Goal: Book appointment/travel/reservation

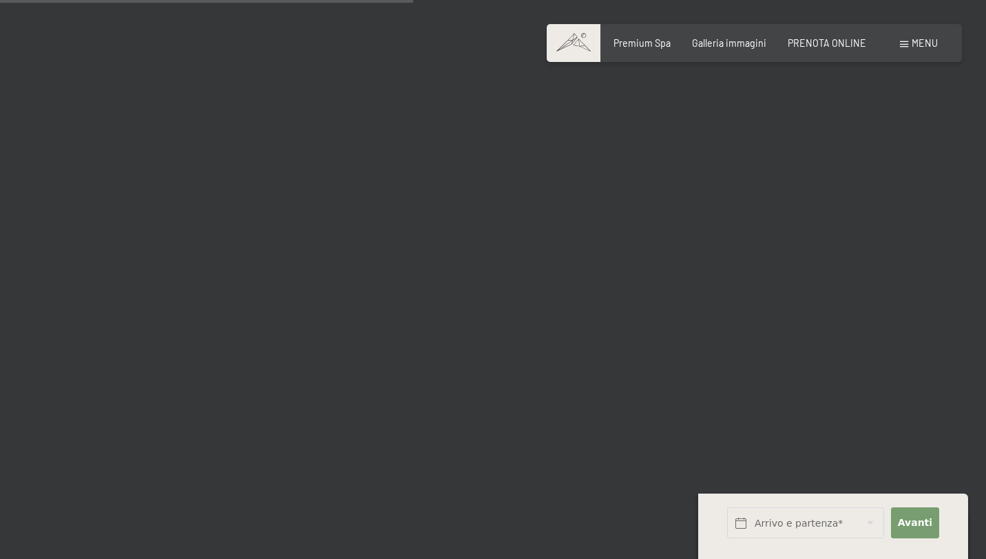
scroll to position [5929, 0]
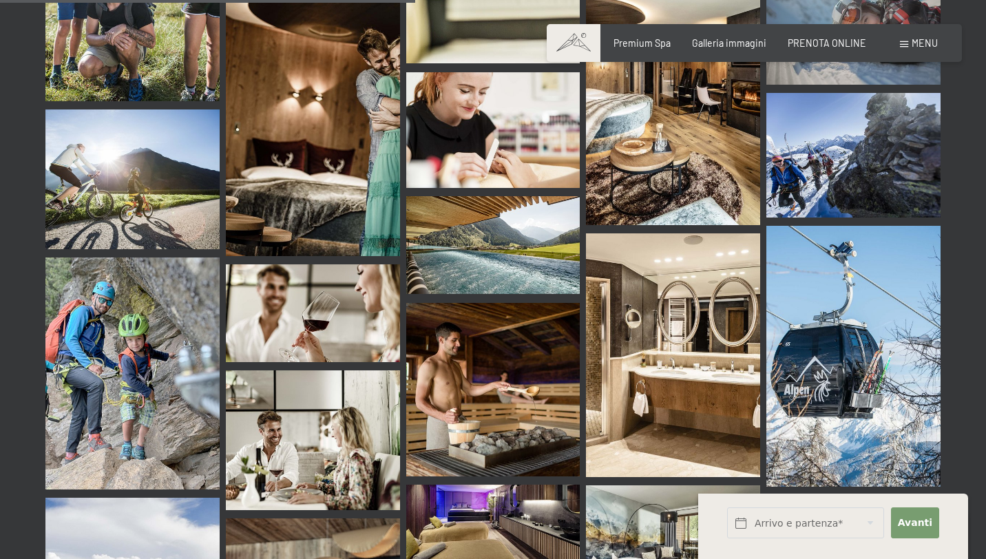
click at [498, 485] on img at bounding box center [493, 522] width 174 height 74
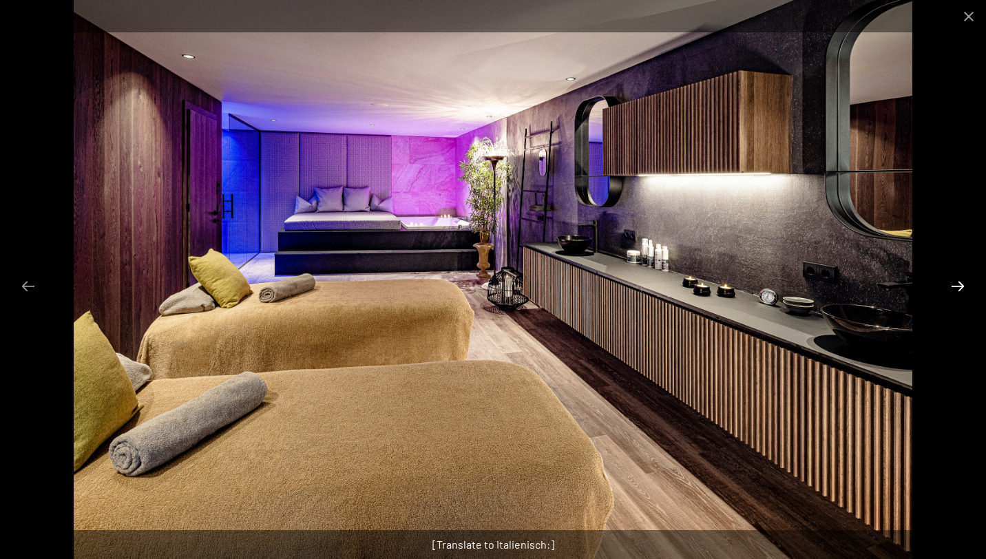
click at [964, 288] on button "Next slide" at bounding box center [957, 286] width 29 height 27
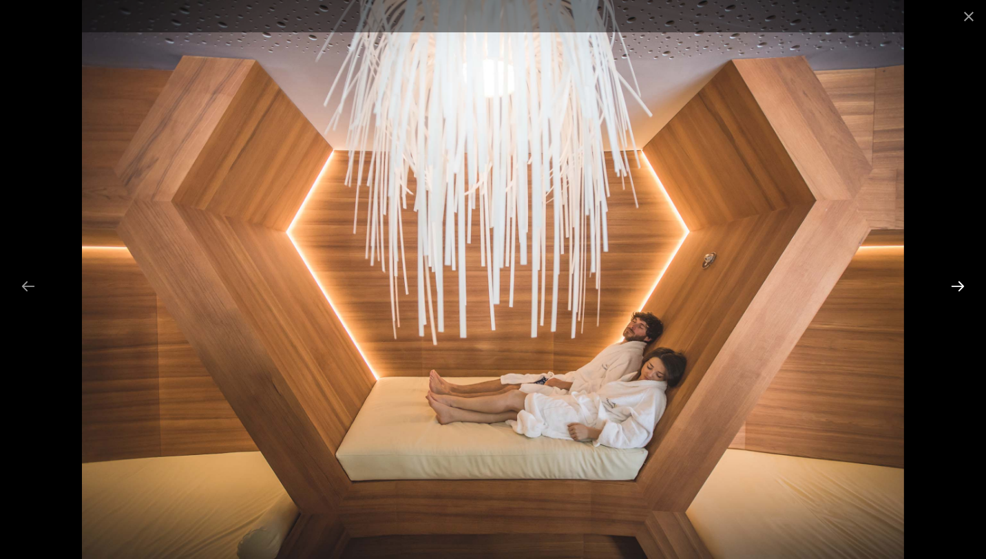
click at [964, 293] on button "Next slide" at bounding box center [957, 286] width 29 height 27
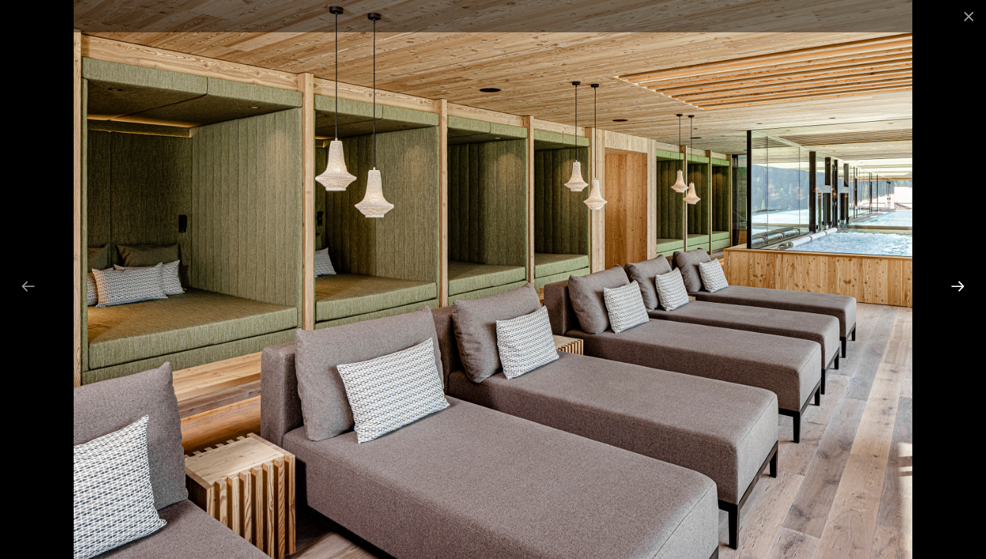
click at [964, 293] on button "Next slide" at bounding box center [957, 286] width 29 height 27
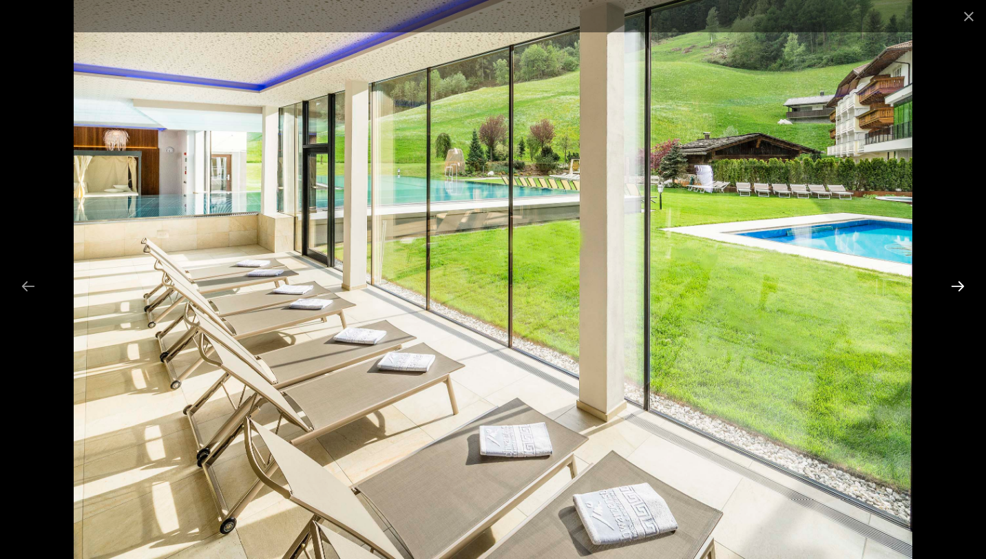
click at [964, 293] on button "Next slide" at bounding box center [957, 286] width 29 height 27
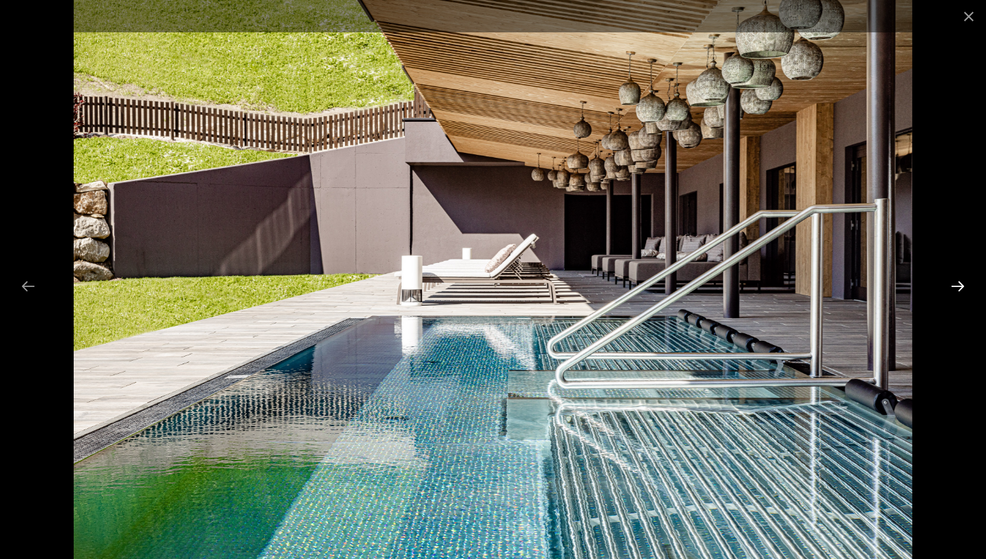
click at [964, 293] on button "Next slide" at bounding box center [957, 286] width 29 height 27
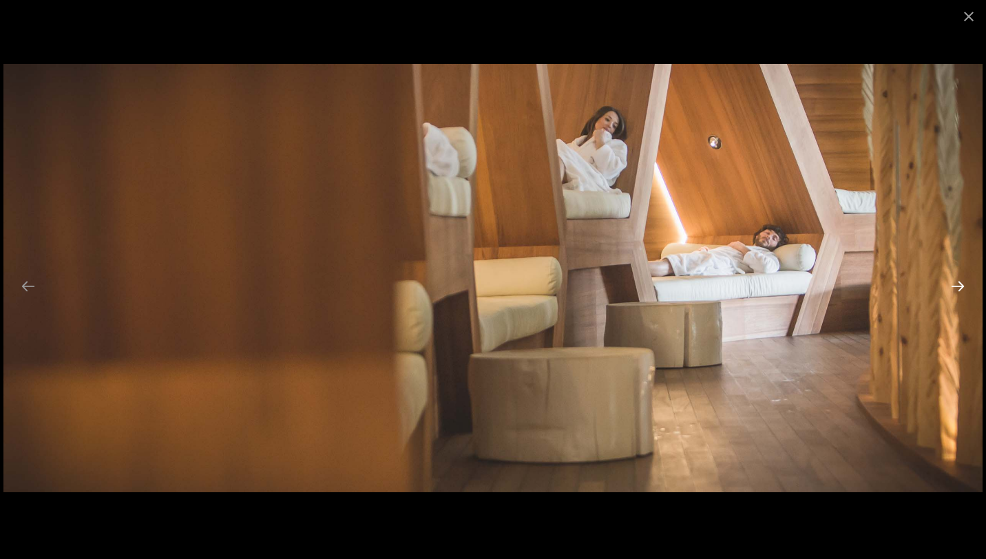
click at [964, 293] on button "Next slide" at bounding box center [957, 286] width 29 height 27
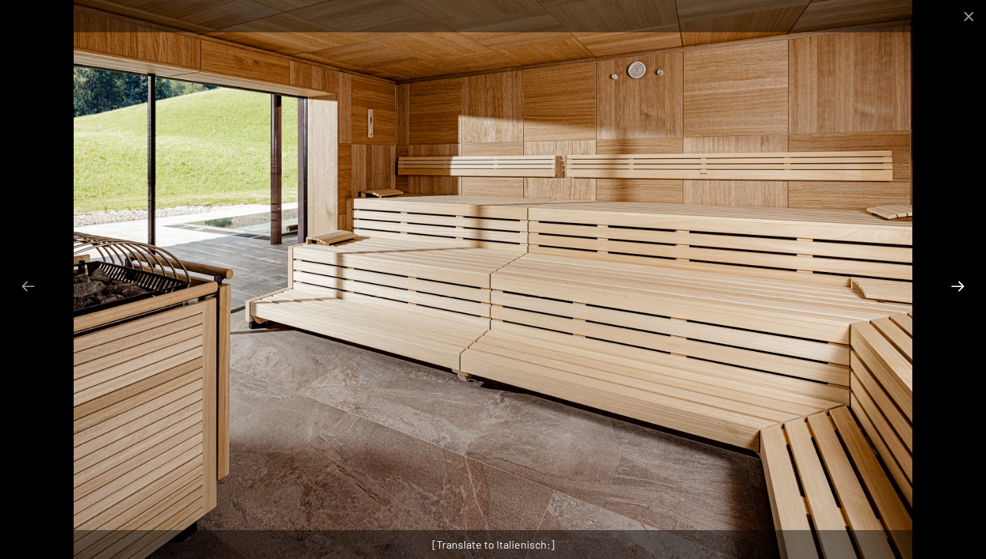
click at [964, 293] on button "Next slide" at bounding box center [957, 286] width 29 height 27
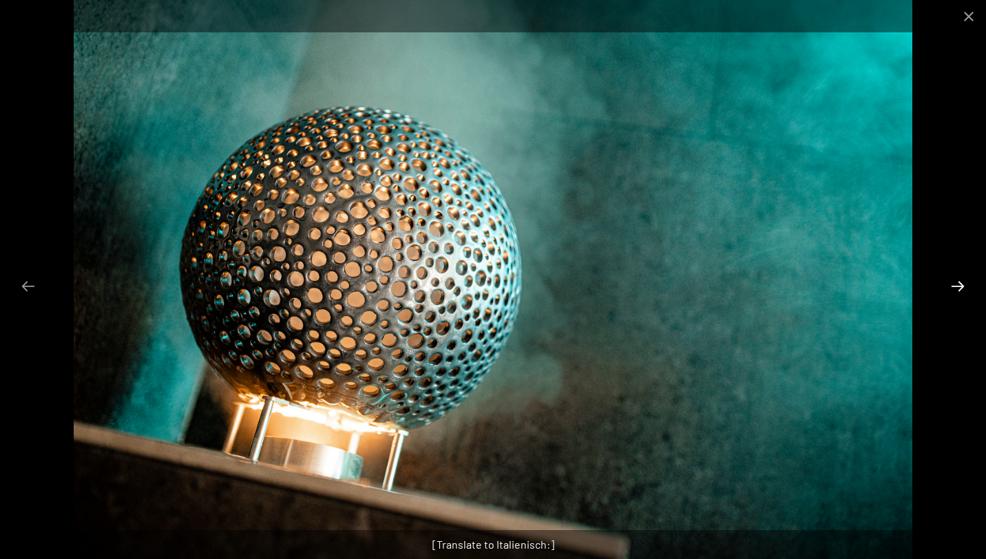
click at [964, 293] on button "Next slide" at bounding box center [957, 286] width 29 height 27
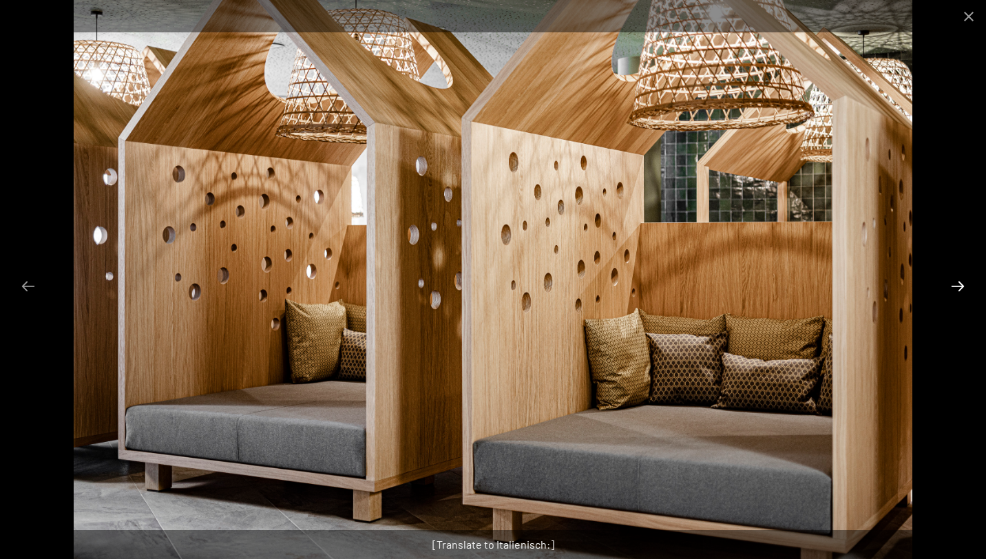
click at [964, 293] on button "Next slide" at bounding box center [957, 286] width 29 height 27
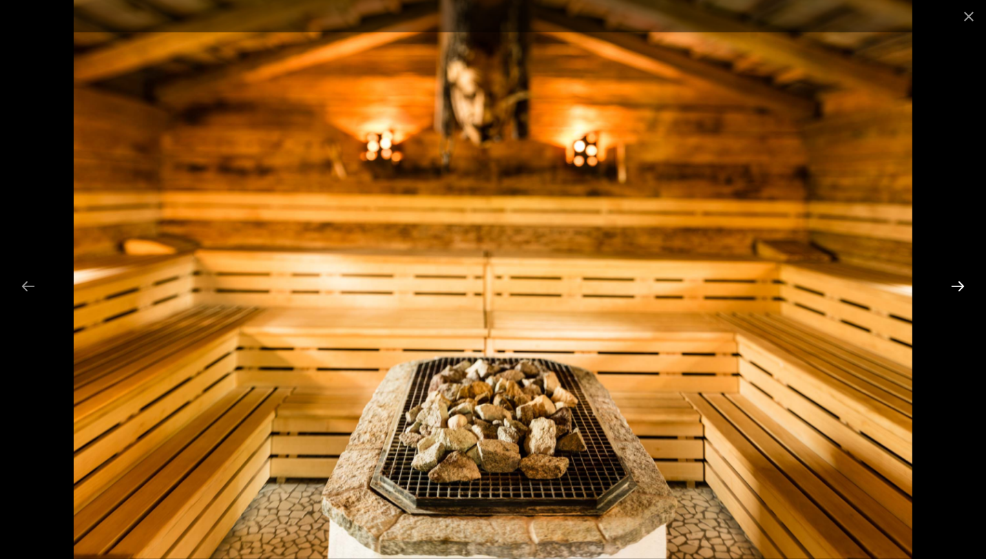
click at [964, 293] on button "Next slide" at bounding box center [957, 286] width 29 height 27
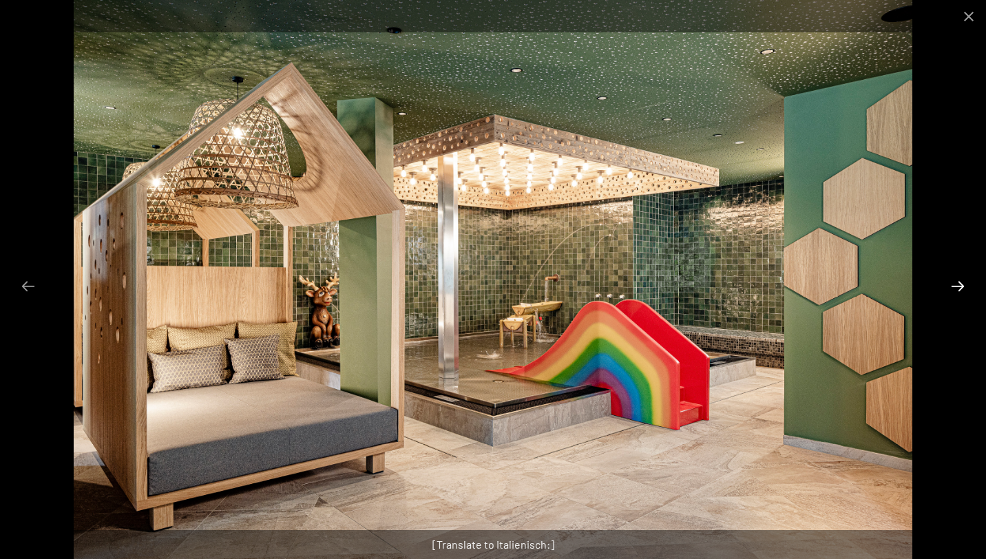
click at [964, 293] on button "Next slide" at bounding box center [957, 286] width 29 height 27
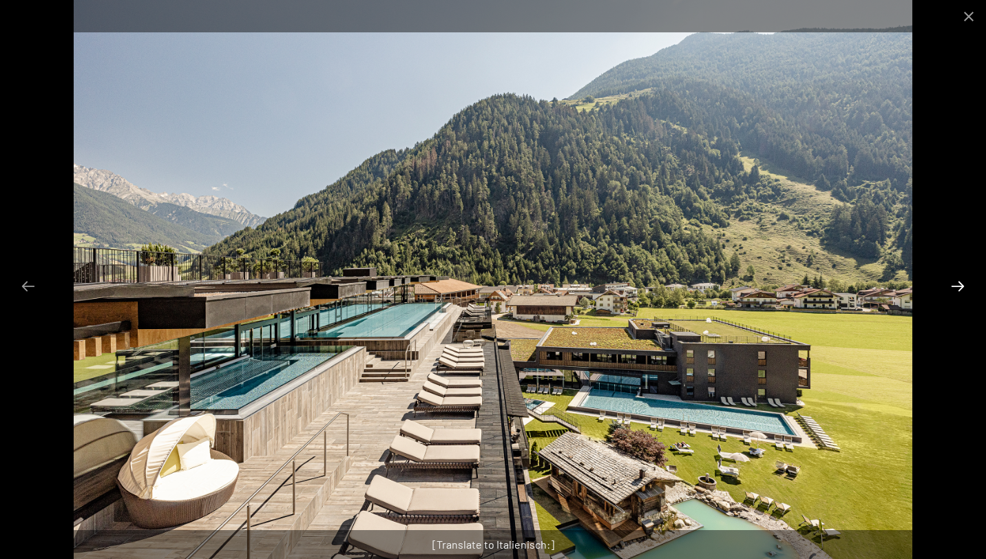
click at [964, 293] on button "Next slide" at bounding box center [957, 286] width 29 height 27
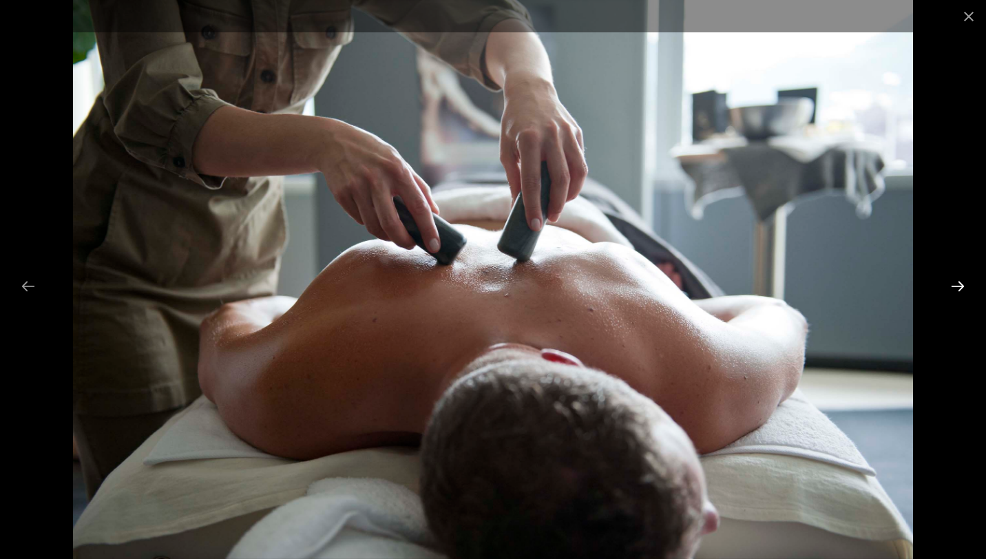
click at [964, 293] on button "Next slide" at bounding box center [957, 286] width 29 height 27
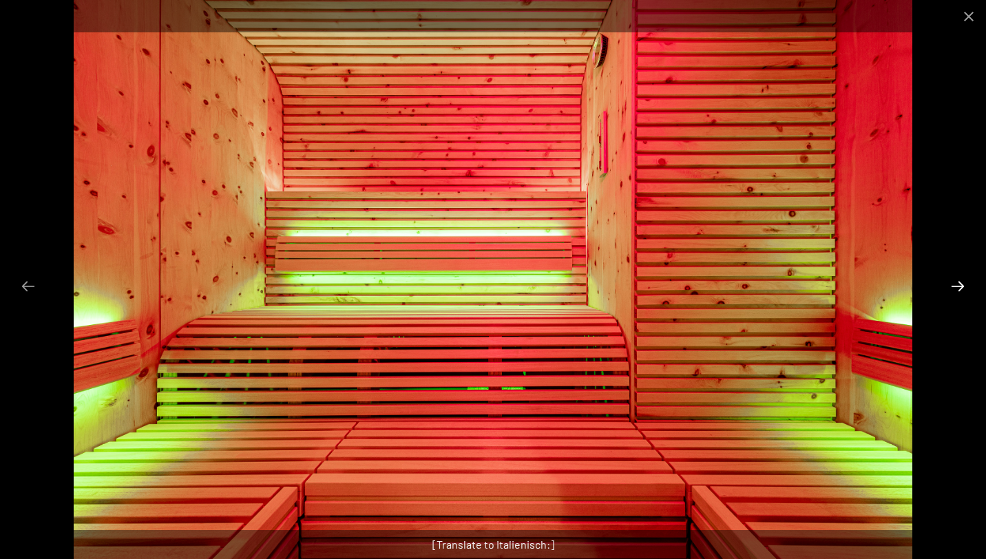
click at [964, 293] on button "Next slide" at bounding box center [957, 286] width 29 height 27
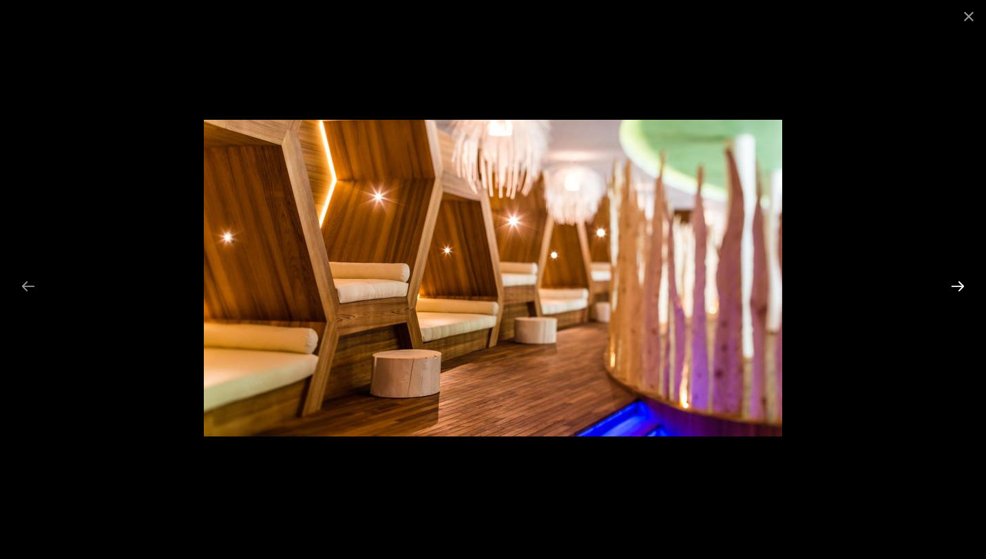
click at [964, 293] on button "Next slide" at bounding box center [957, 286] width 29 height 27
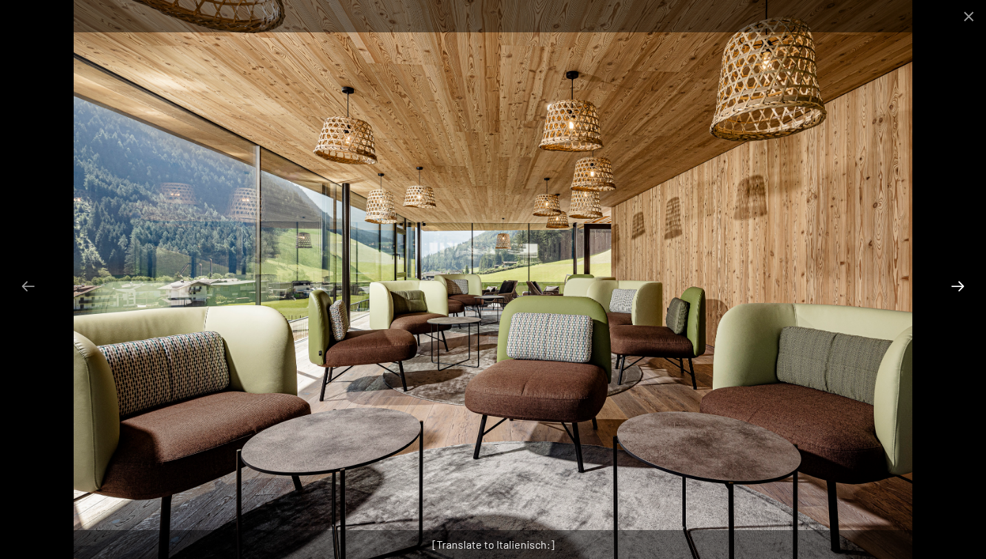
click at [964, 293] on button "Next slide" at bounding box center [957, 286] width 29 height 27
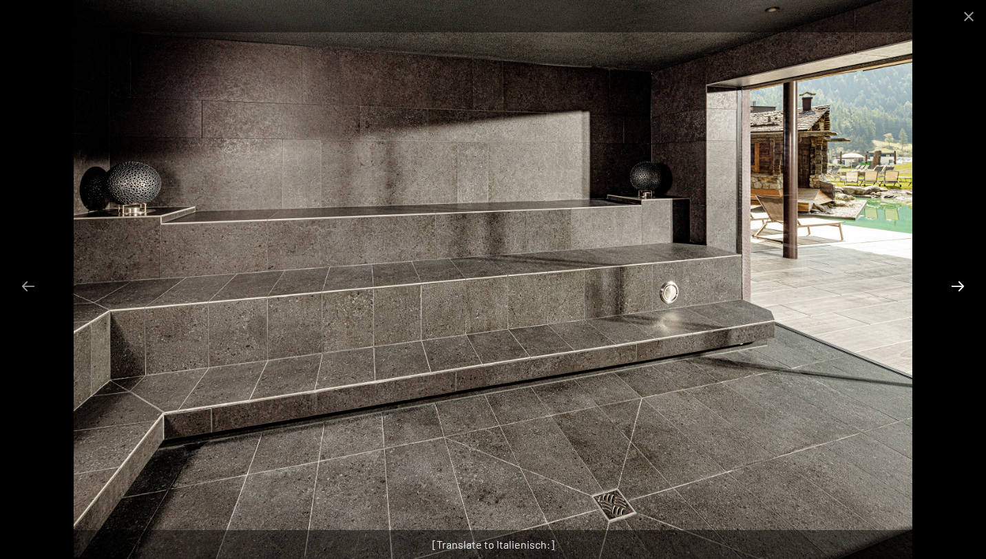
click at [960, 284] on button "Next slide" at bounding box center [957, 286] width 29 height 27
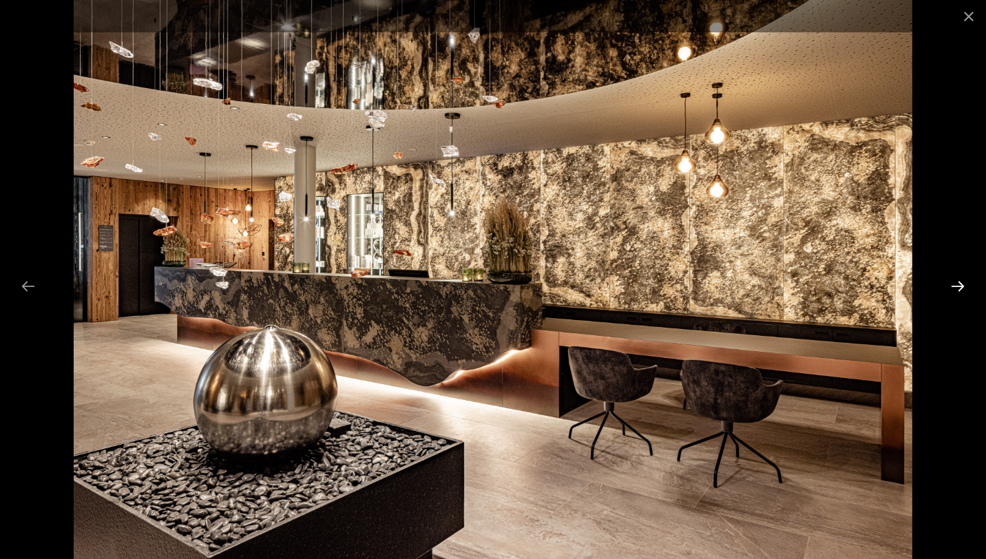
click at [960, 284] on button "Next slide" at bounding box center [957, 286] width 29 height 27
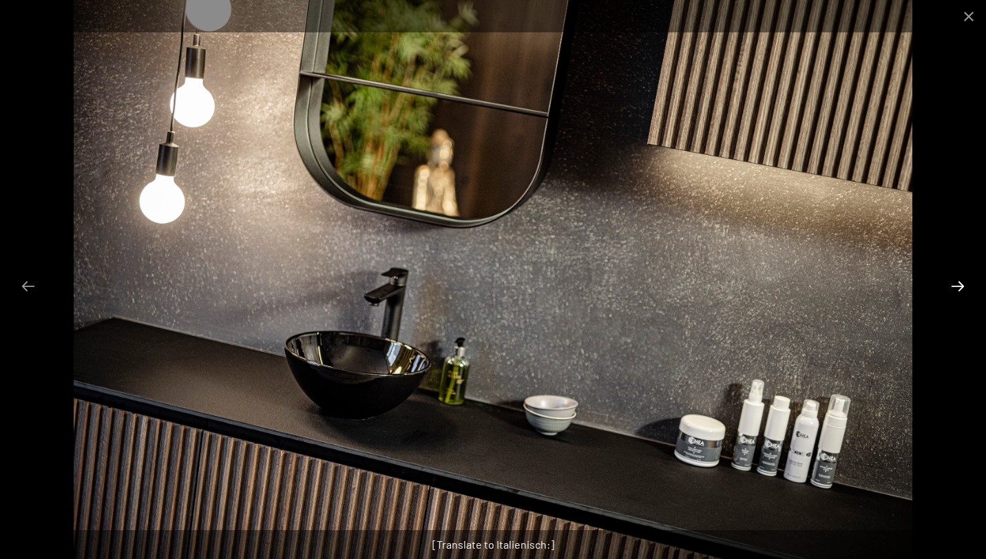
click at [962, 285] on button "Next slide" at bounding box center [957, 286] width 29 height 27
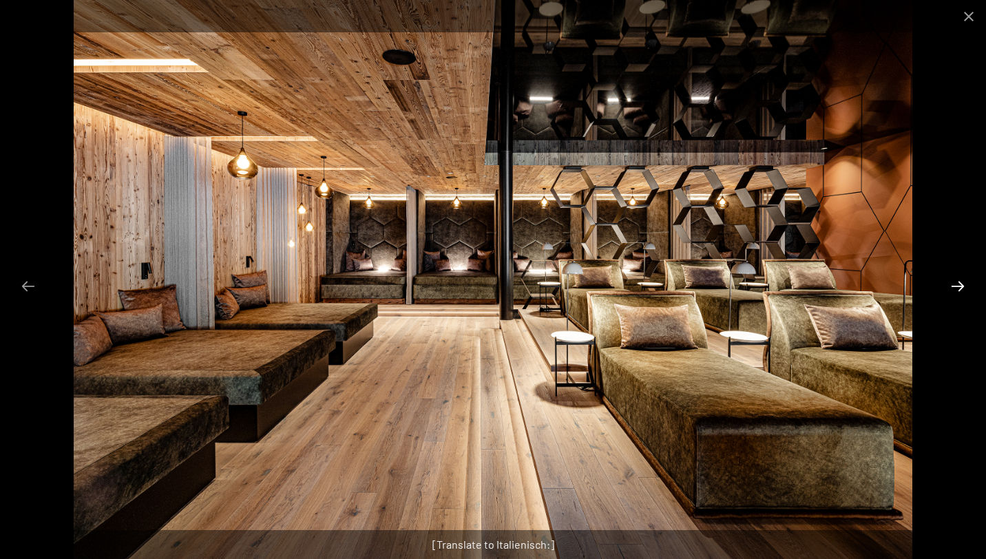
click at [961, 285] on button "Next slide" at bounding box center [957, 286] width 29 height 27
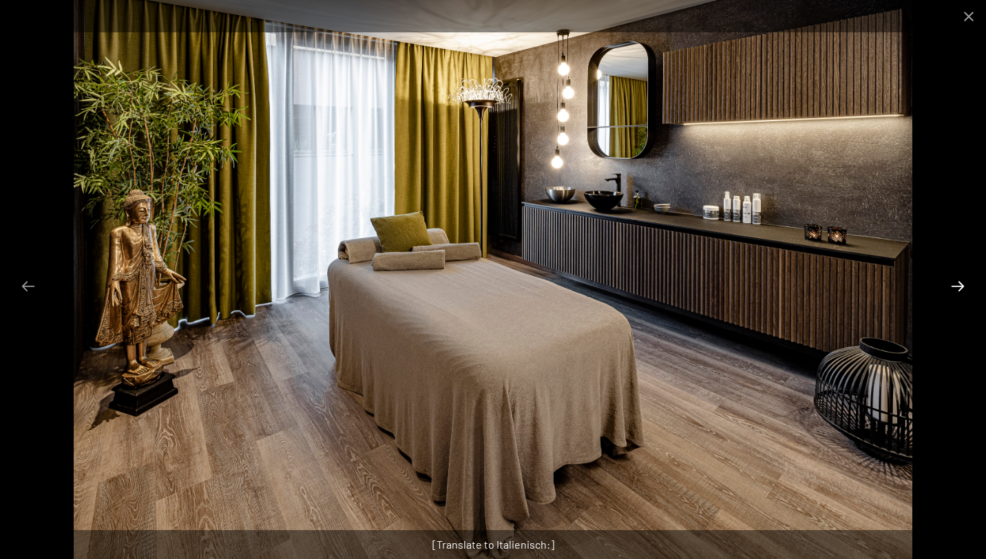
click at [961, 285] on button "Next slide" at bounding box center [957, 286] width 29 height 27
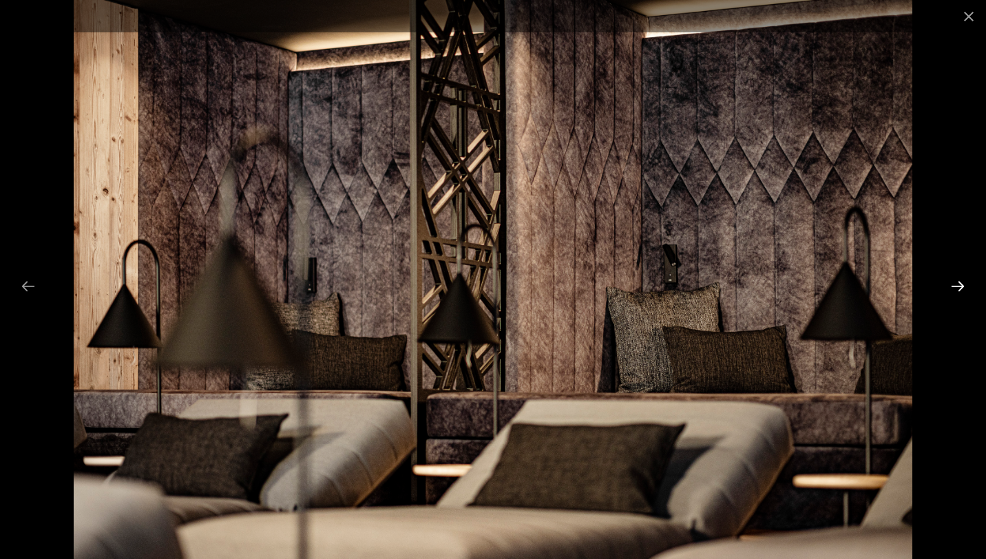
click at [965, 287] on button "Next slide" at bounding box center [957, 286] width 29 height 27
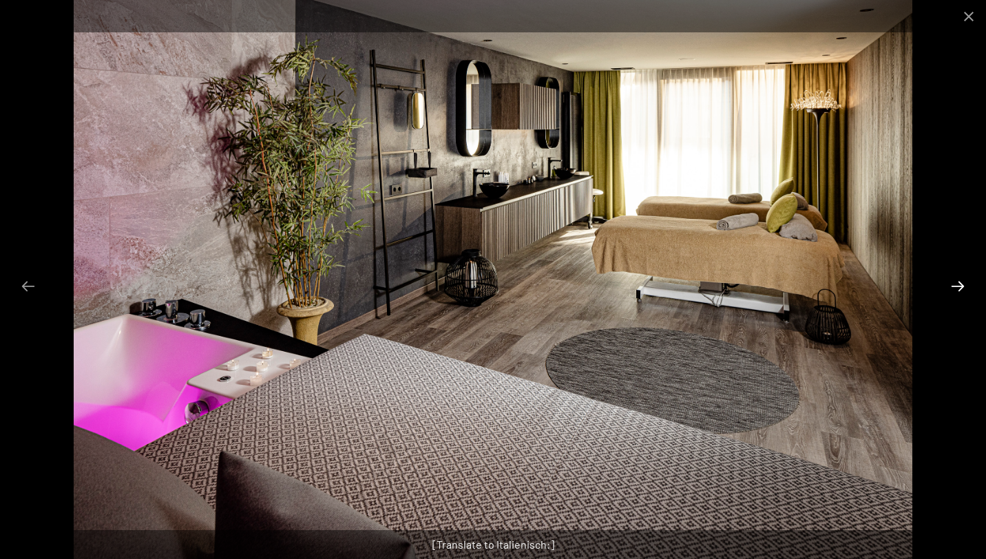
click at [969, 292] on button "Next slide" at bounding box center [957, 286] width 29 height 27
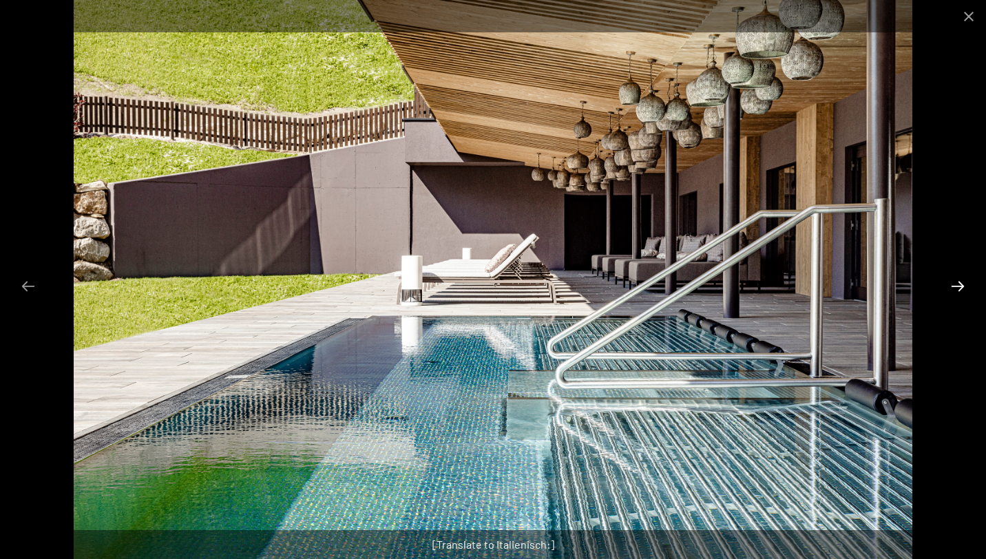
click at [971, 295] on button "Next slide" at bounding box center [957, 286] width 29 height 27
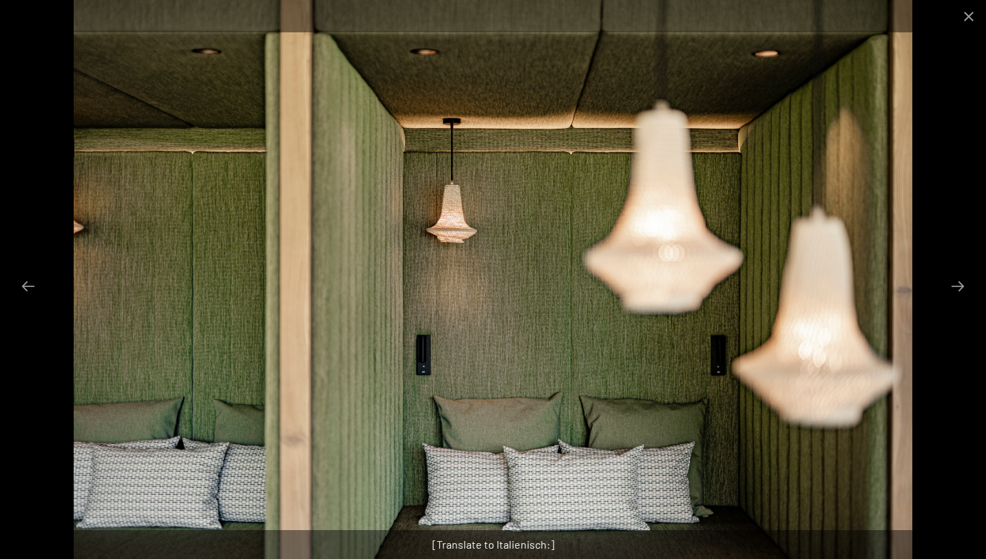
click at [973, 295] on div at bounding box center [493, 279] width 986 height 559
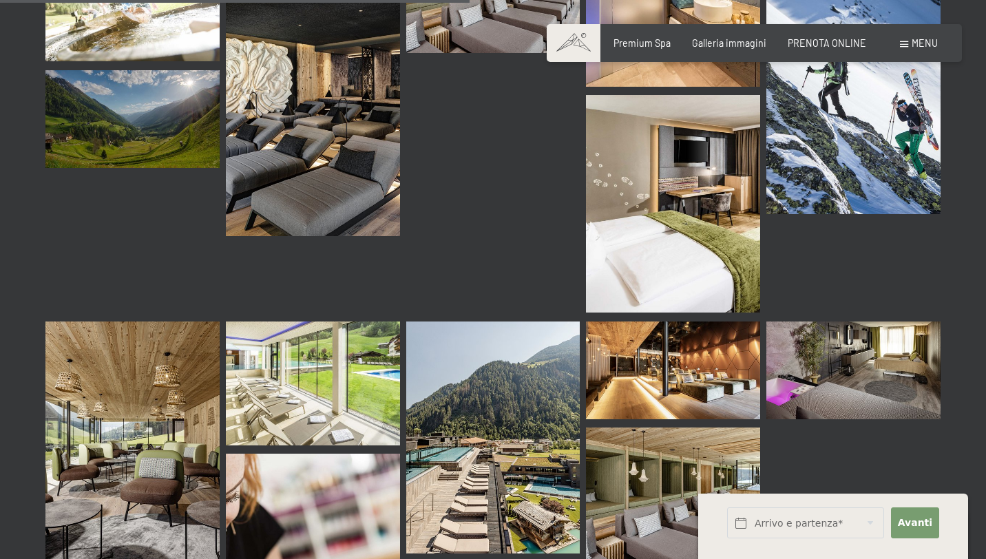
scroll to position [6708, 0]
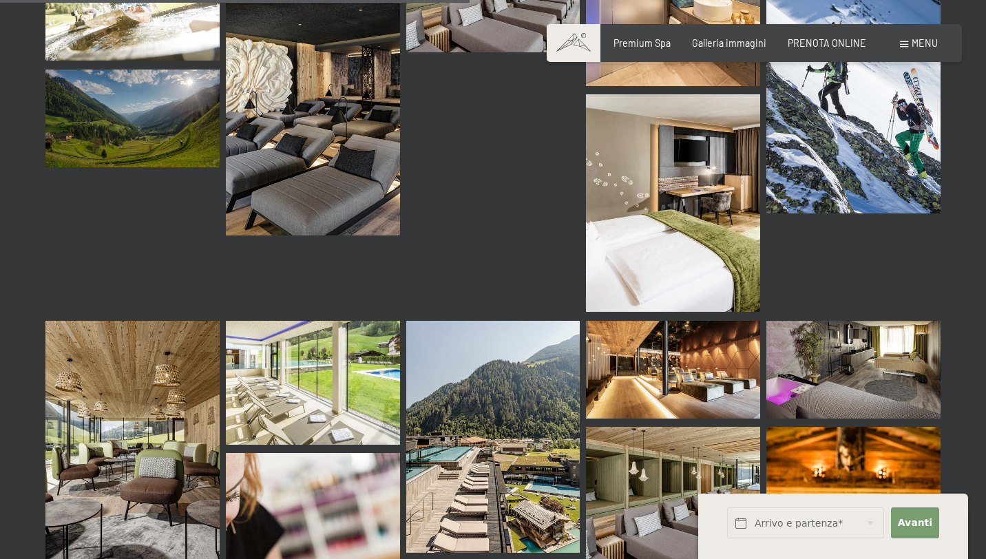
click at [803, 321] on img at bounding box center [853, 370] width 174 height 98
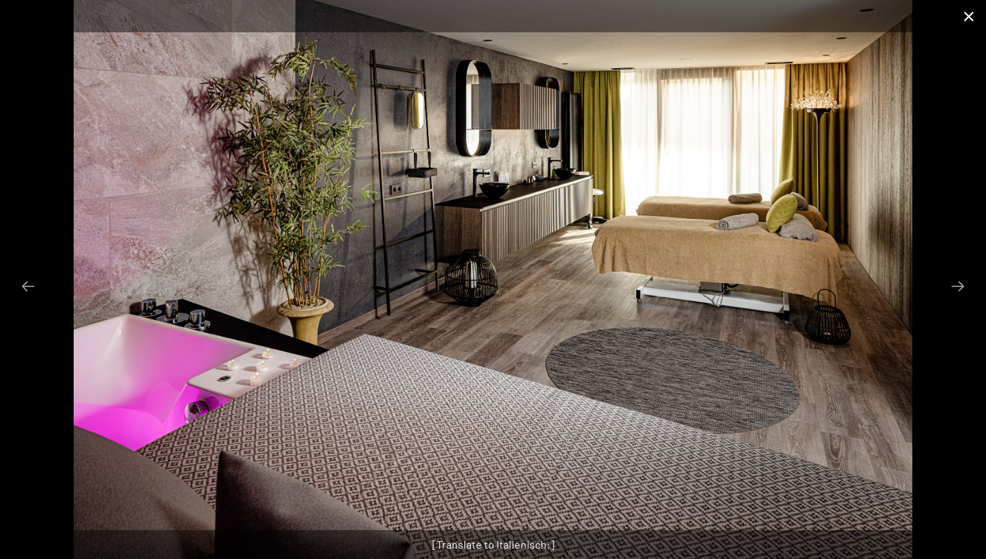
click at [972, 20] on button "Close gallery" at bounding box center [968, 16] width 34 height 32
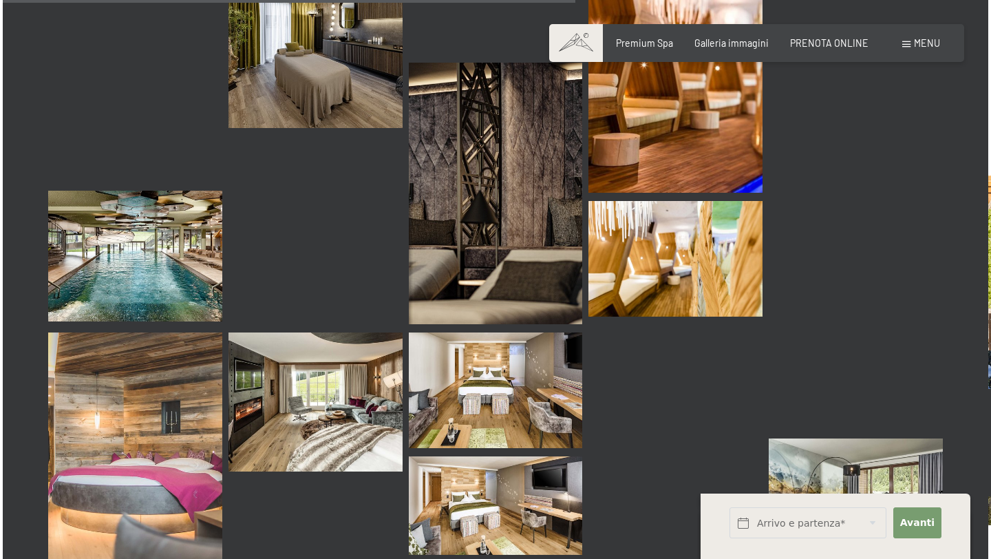
scroll to position [8208, 0]
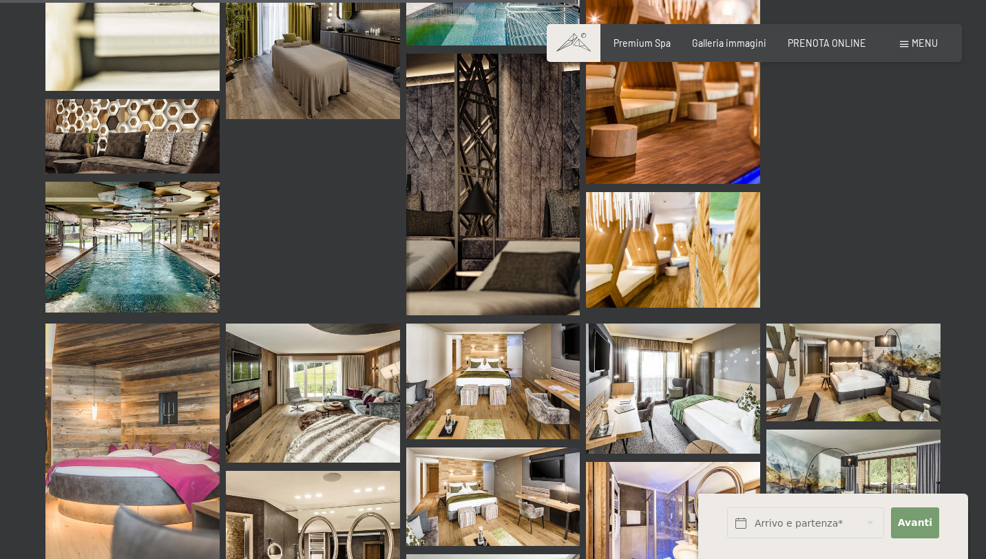
click at [905, 37] on div "Menu" at bounding box center [919, 43] width 38 height 14
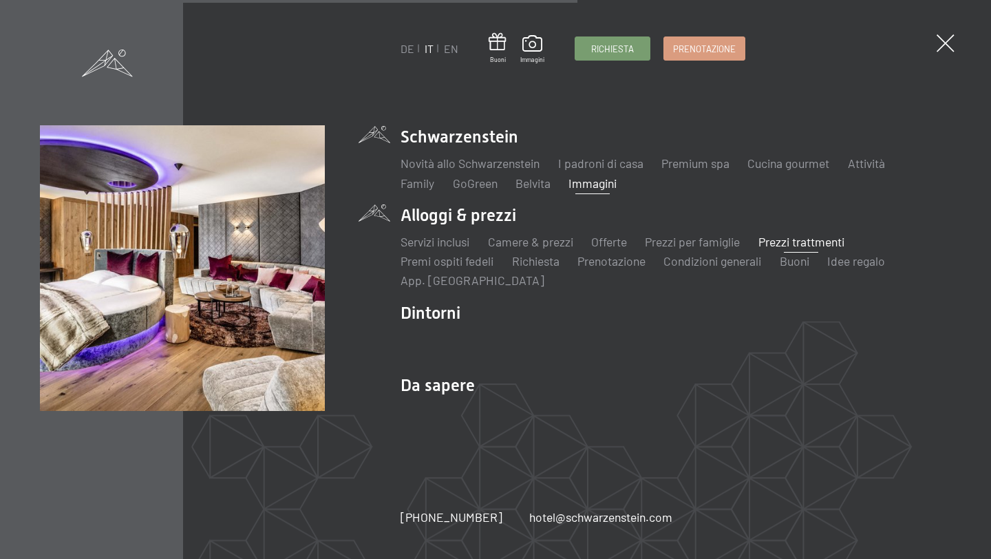
click at [784, 235] on link "Prezzi trattmenti" at bounding box center [802, 241] width 86 height 15
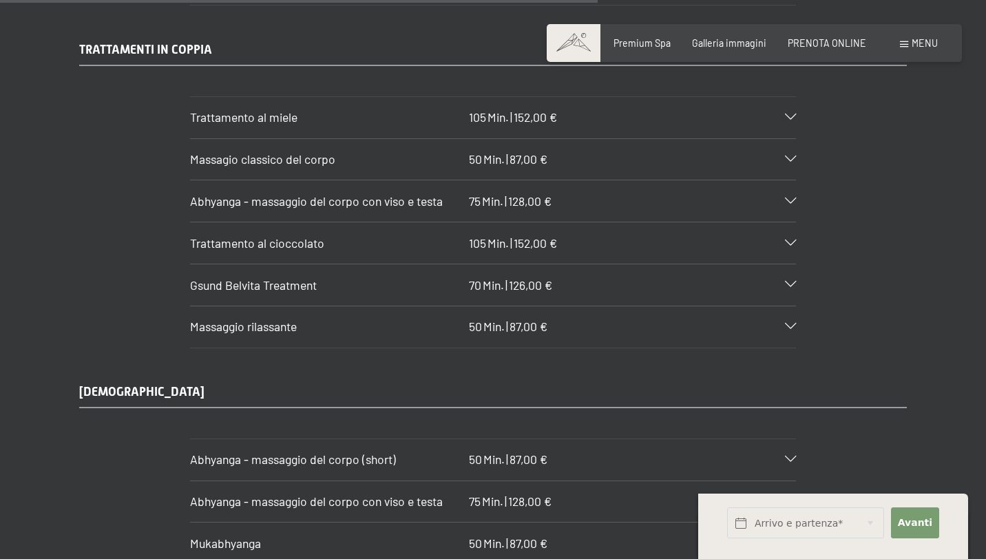
scroll to position [5827, 0]
click at [762, 138] on div "Trattamento al miele 105 Min. | 152,00 €" at bounding box center [493, 117] width 606 height 41
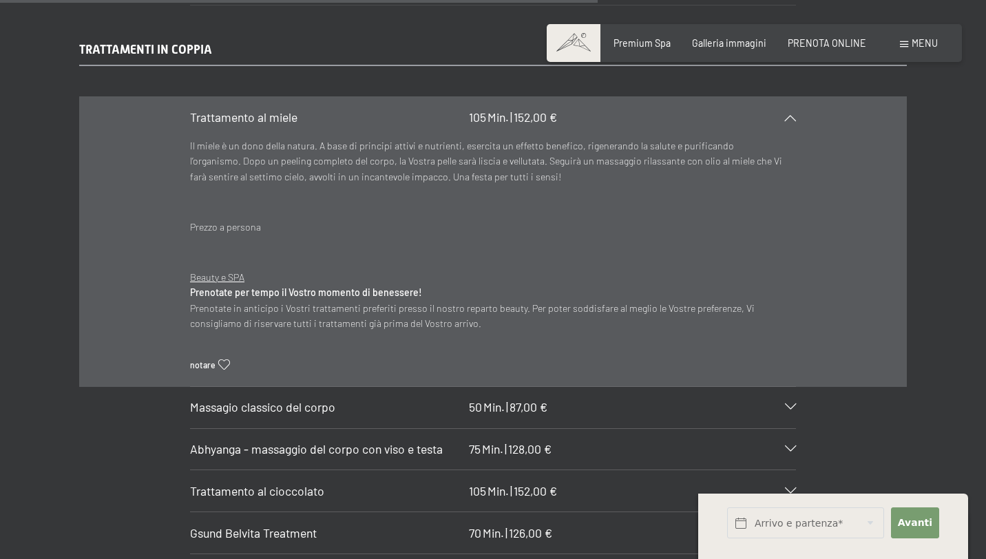
click at [271, 414] on span "Massagio classico del corpo" at bounding box center [262, 406] width 145 height 15
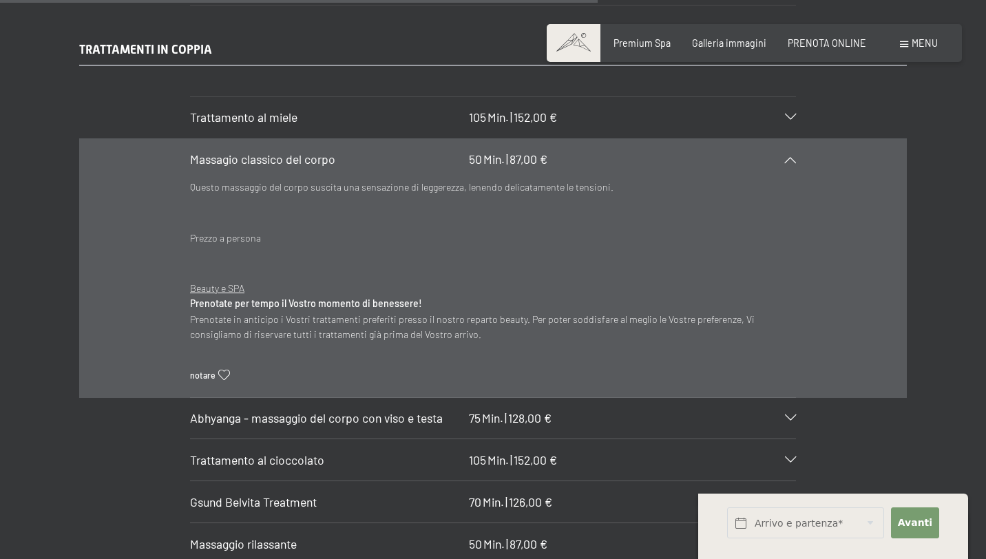
click at [790, 162] on icon at bounding box center [790, 159] width 11 height 6
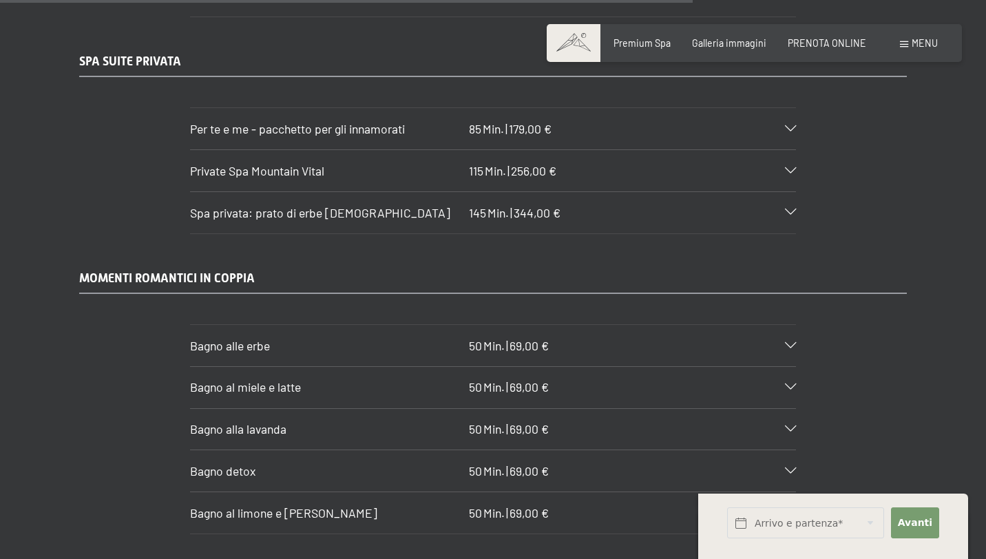
scroll to position [6758, 0]
click at [373, 137] on span "Per te e me - pacchetto per gli innamorati" at bounding box center [297, 129] width 215 height 15
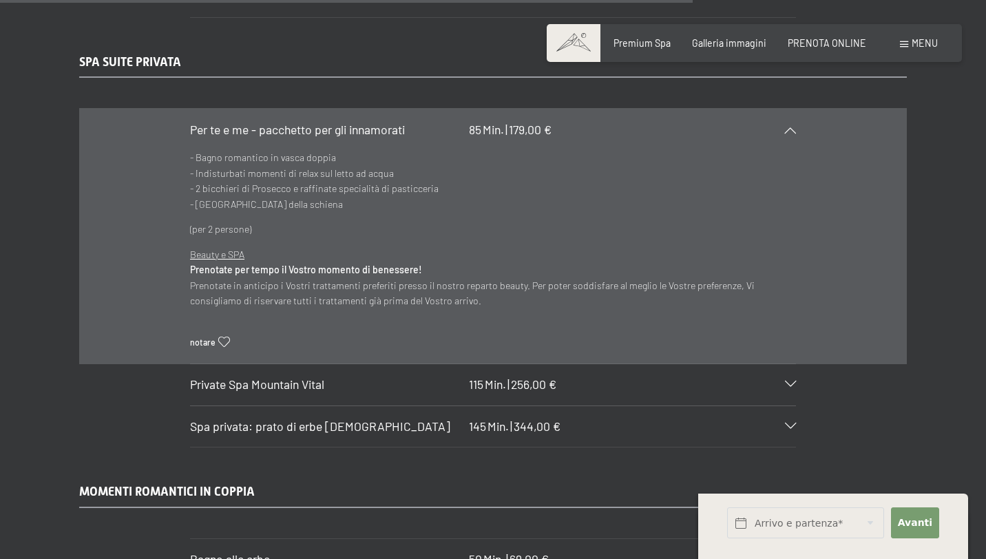
click at [796, 133] on icon at bounding box center [790, 130] width 11 height 6
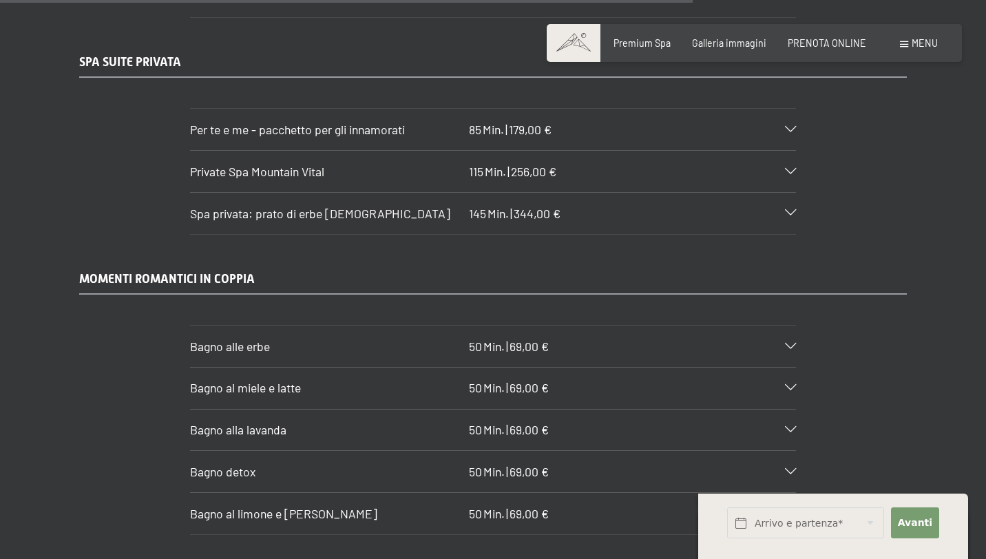
click at [759, 192] on div "Private Spa Mountain Vital 115 Min. | 256,00 €" at bounding box center [493, 171] width 606 height 41
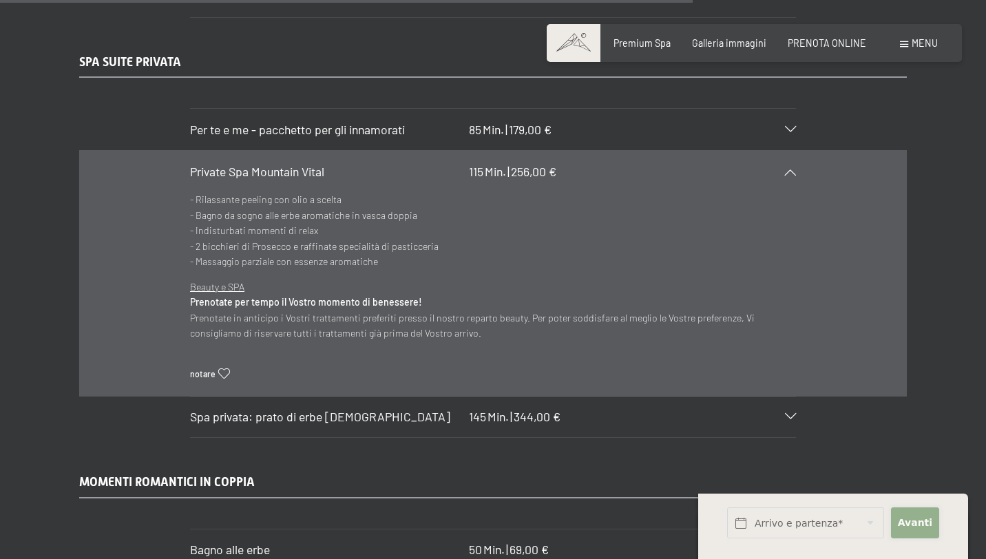
click at [914, 520] on span "Avanti" at bounding box center [915, 523] width 34 height 14
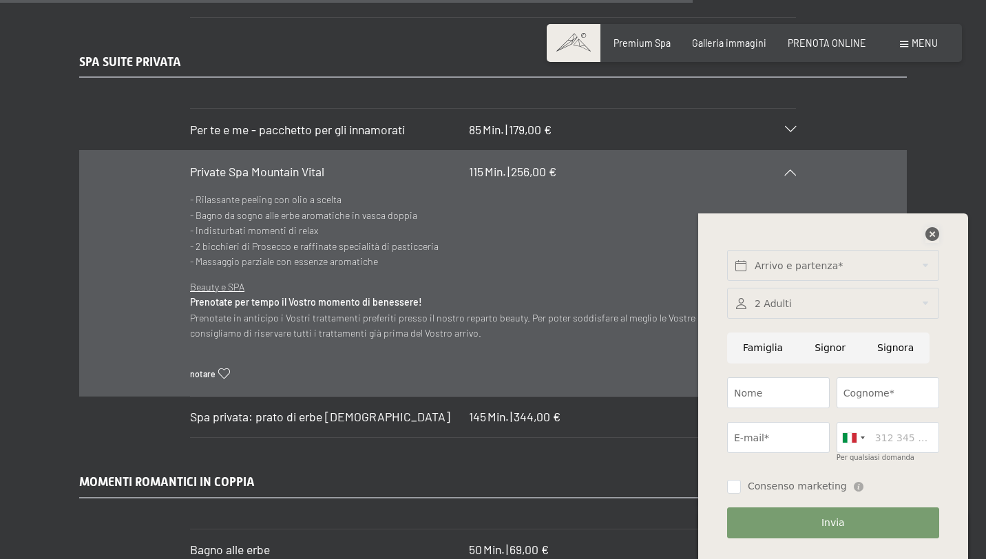
click at [929, 230] on icon at bounding box center [932, 234] width 14 height 14
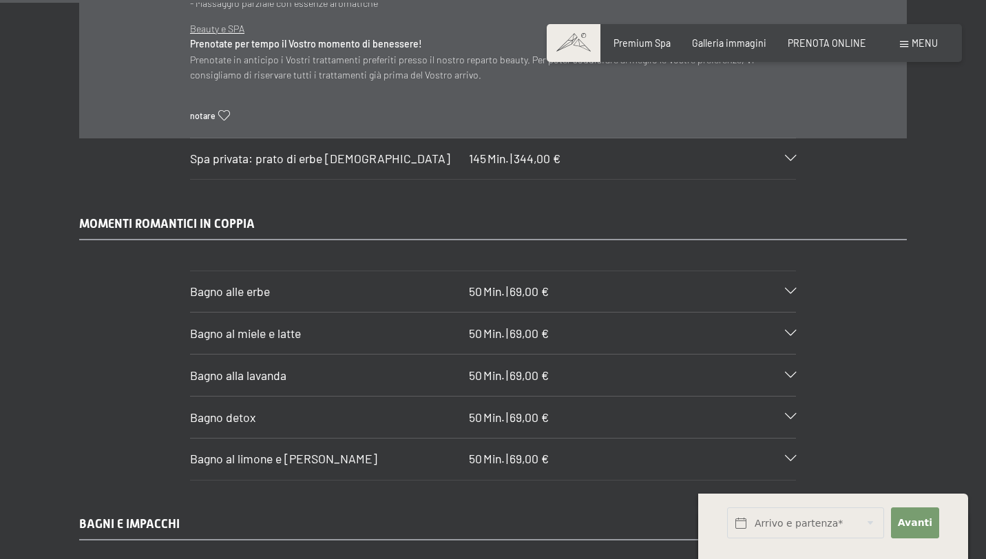
scroll to position [6956, 0]
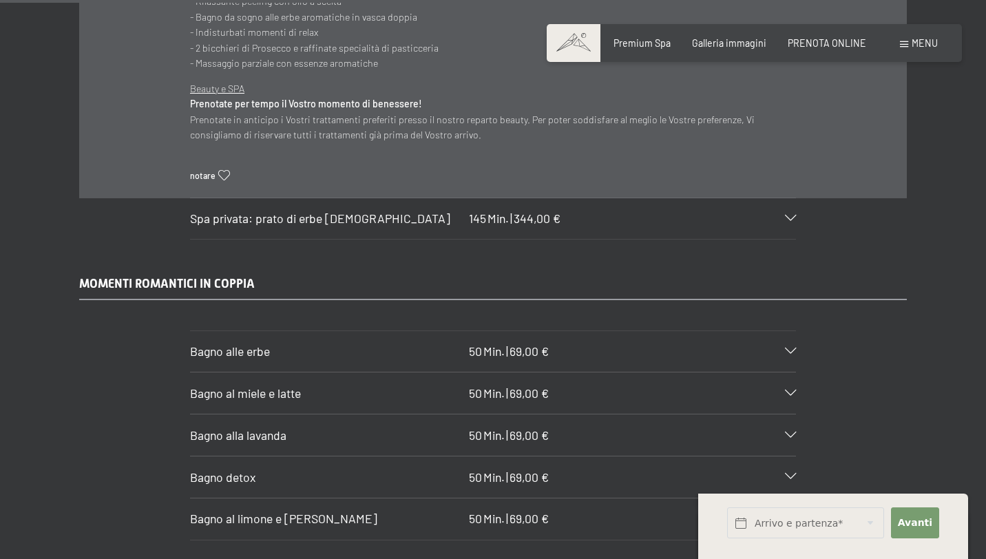
click at [780, 240] on div "Spa privata: prato di erbe aromatico 145 Min. | 344,00 €" at bounding box center [493, 218] width 606 height 41
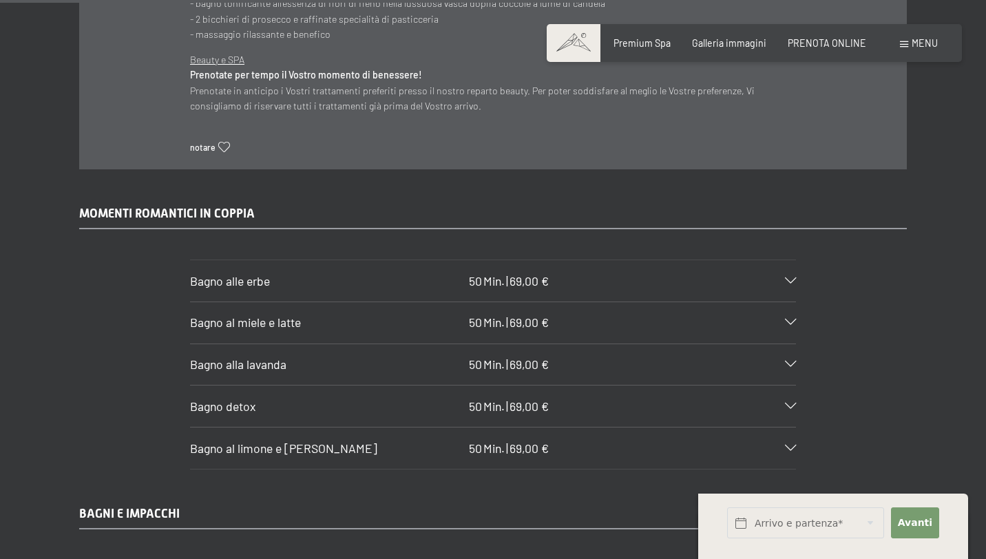
scroll to position [7038, 0]
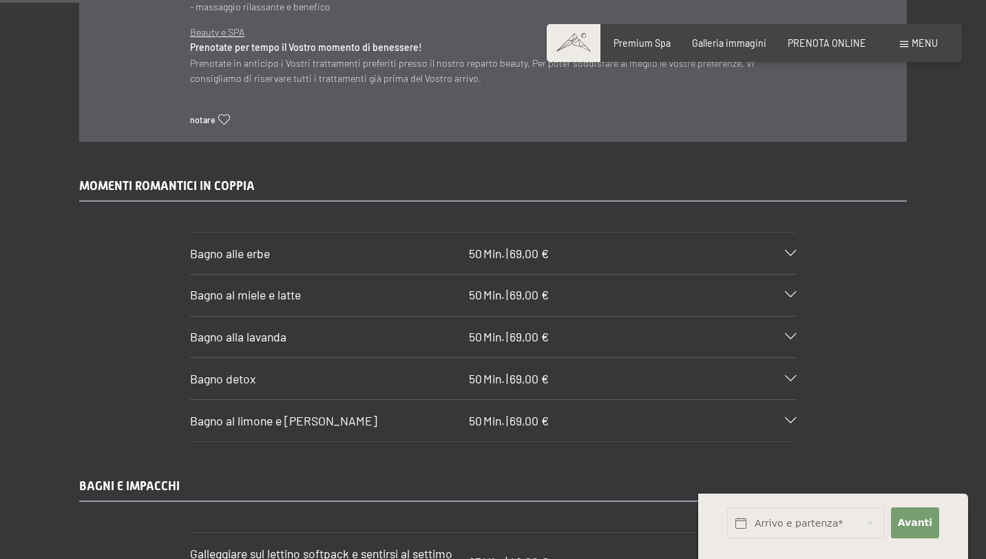
click at [509, 262] on div "50 Min. | 69,00 €" at bounding box center [509, 253] width 80 height 17
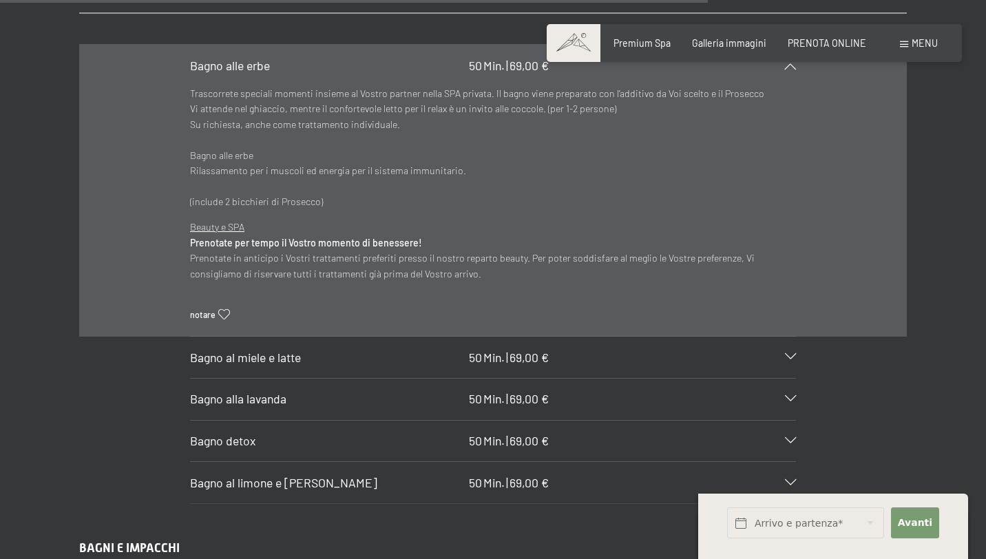
click at [491, 365] on span "Min." at bounding box center [493, 357] width 21 height 15
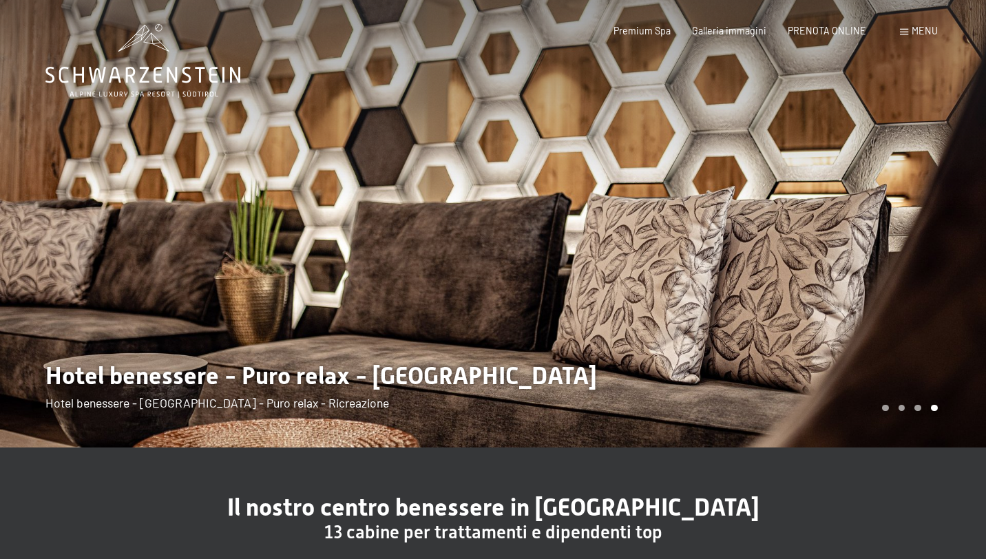
scroll to position [0, 0]
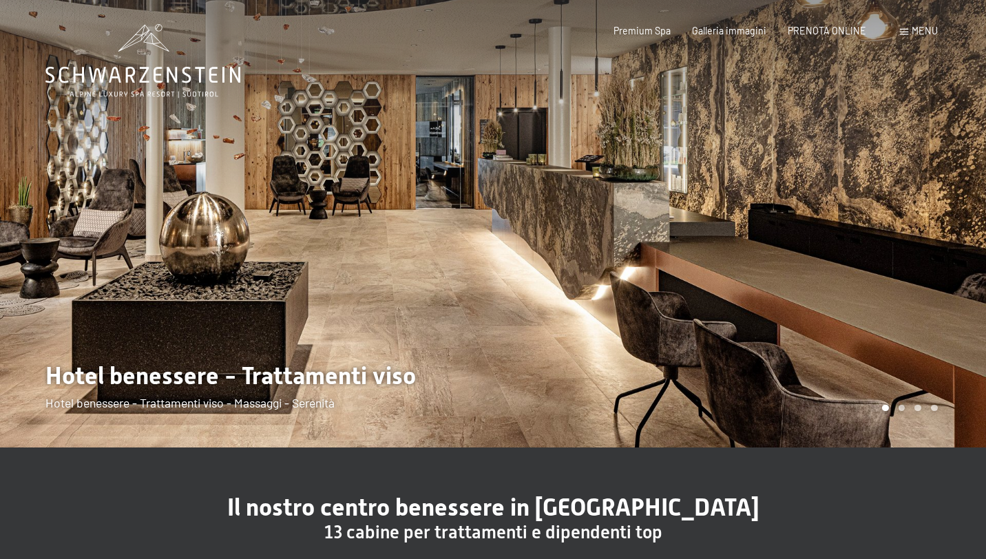
click at [642, 37] on div "Premium Spa Galleria immagini PRENOTA ONLINE" at bounding box center [729, 31] width 317 height 14
click at [623, 24] on div "Prenotazione Richiesta Premium Spa Galleria immagini PRENOTA ONLINE Menu DE IT …" at bounding box center [754, 31] width 366 height 14
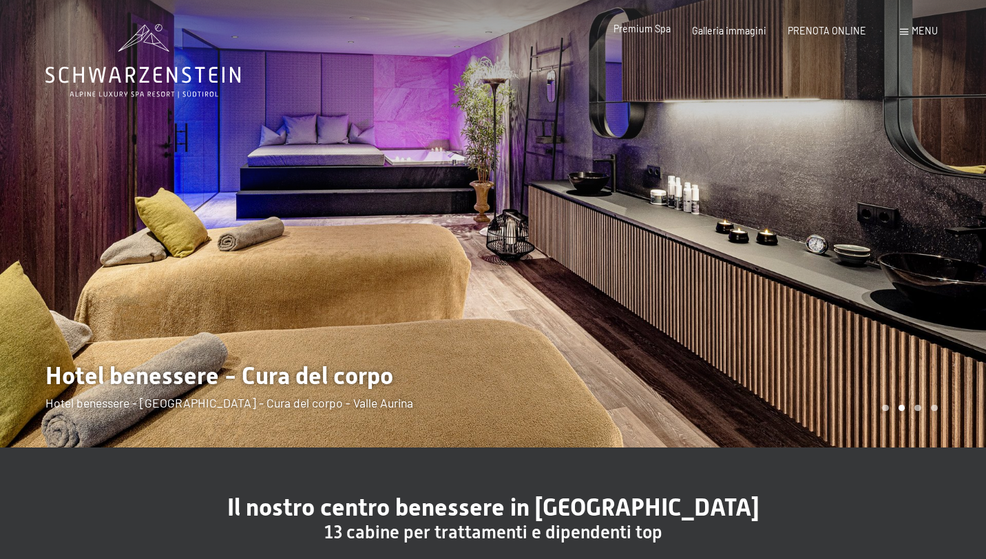
click at [635, 32] on span "Premium Spa" at bounding box center [641, 29] width 57 height 12
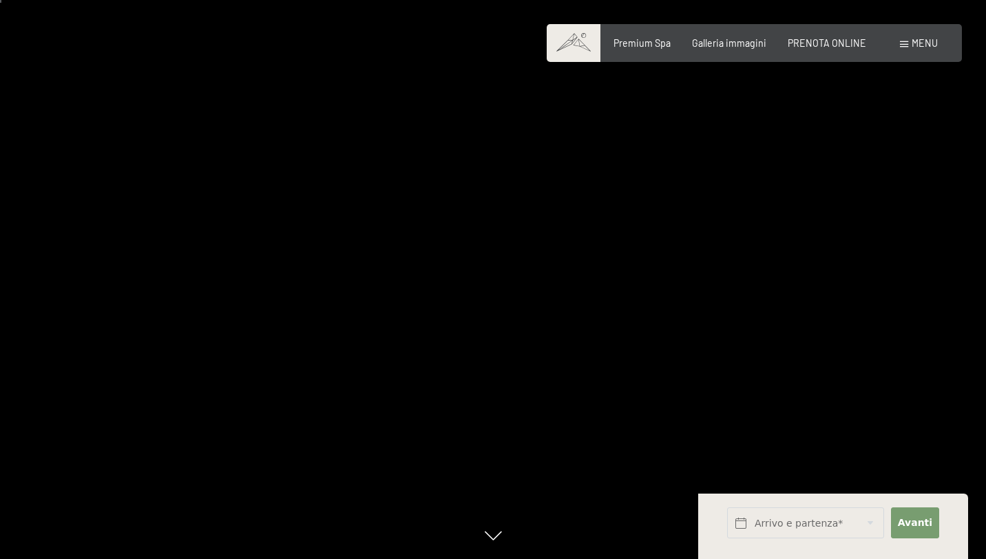
scroll to position [28, 0]
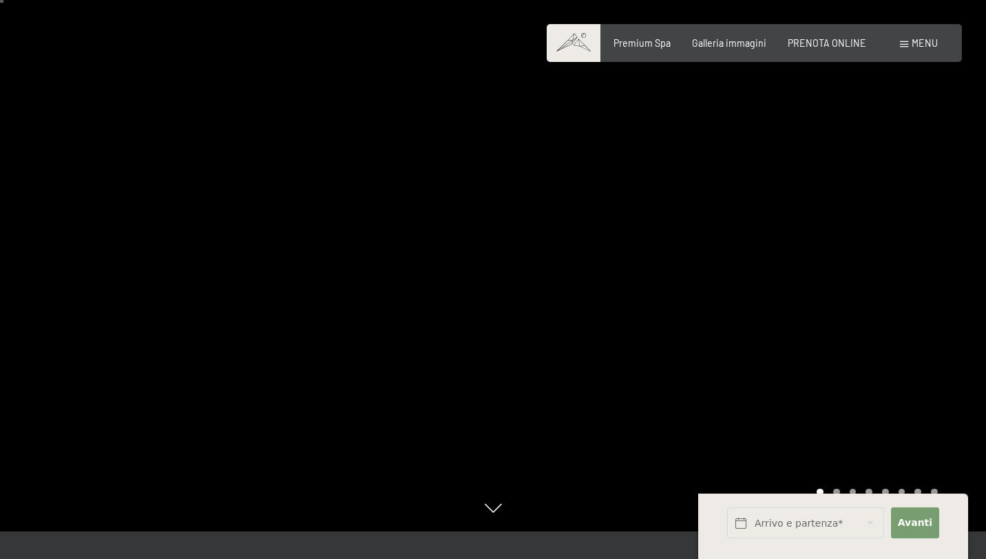
click at [933, 257] on div at bounding box center [739, 251] width 493 height 559
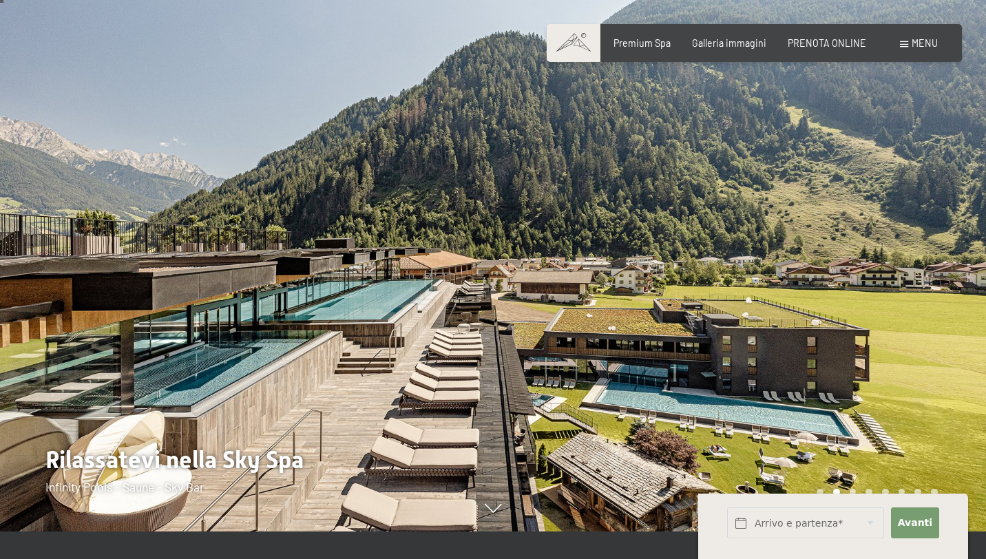
click at [933, 256] on div at bounding box center [739, 251] width 493 height 559
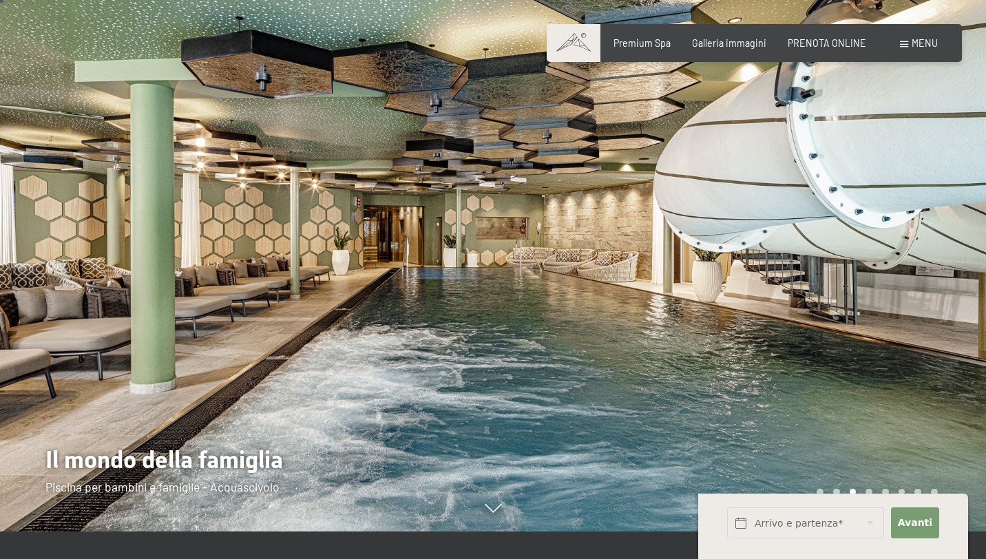
click at [933, 256] on div at bounding box center [739, 251] width 493 height 559
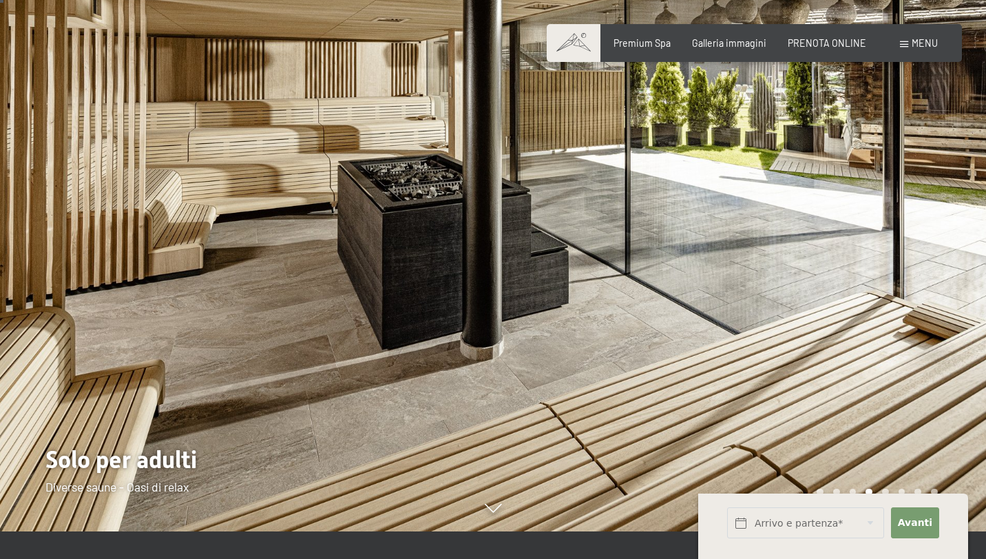
click at [934, 254] on div at bounding box center [739, 251] width 493 height 559
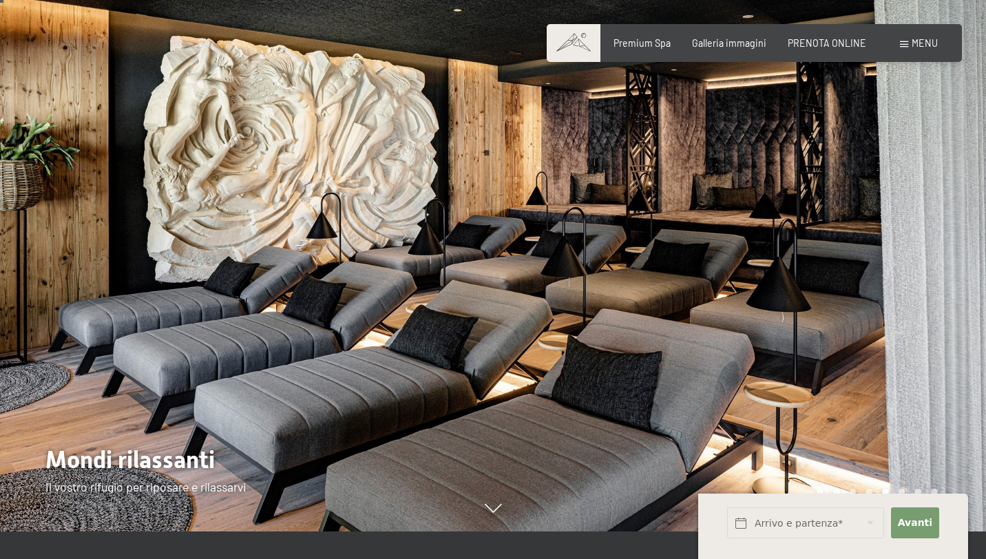
click at [931, 250] on div at bounding box center [739, 251] width 493 height 559
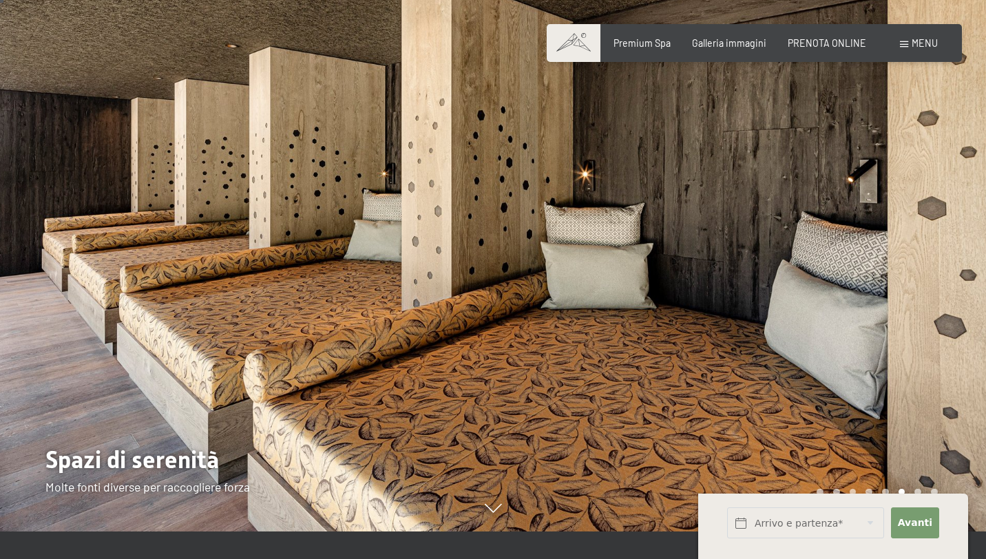
click at [933, 251] on div at bounding box center [739, 251] width 493 height 559
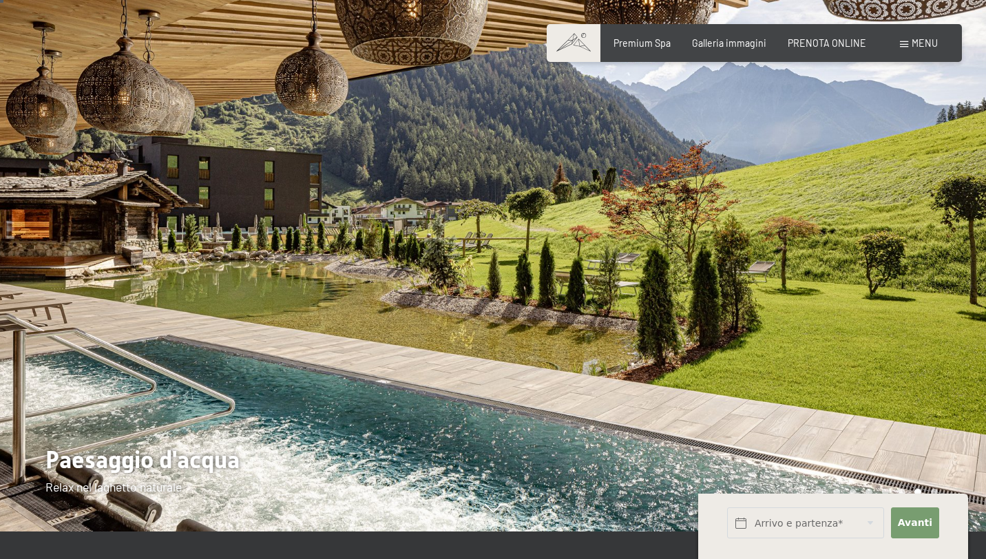
click at [931, 249] on div at bounding box center [739, 251] width 493 height 559
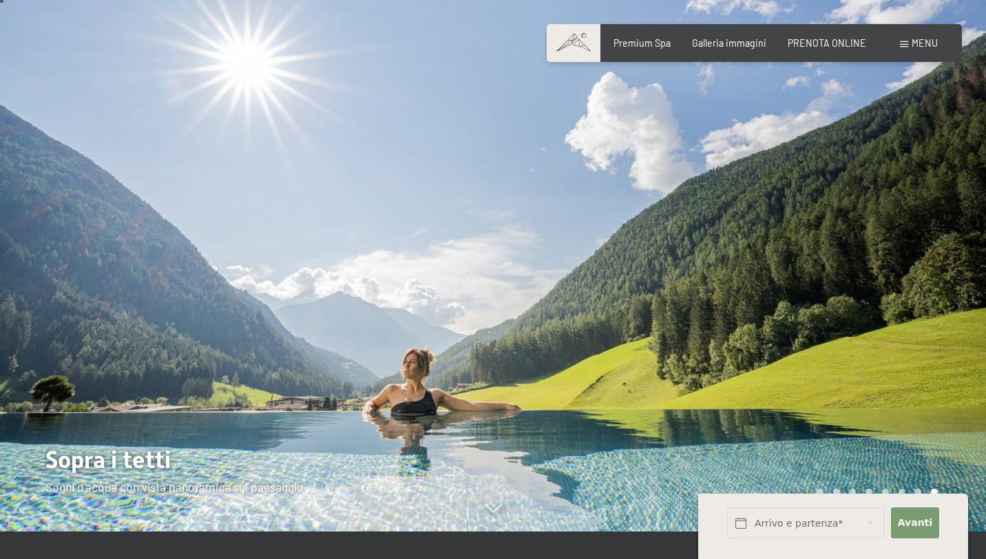
click at [933, 250] on div at bounding box center [739, 251] width 493 height 559
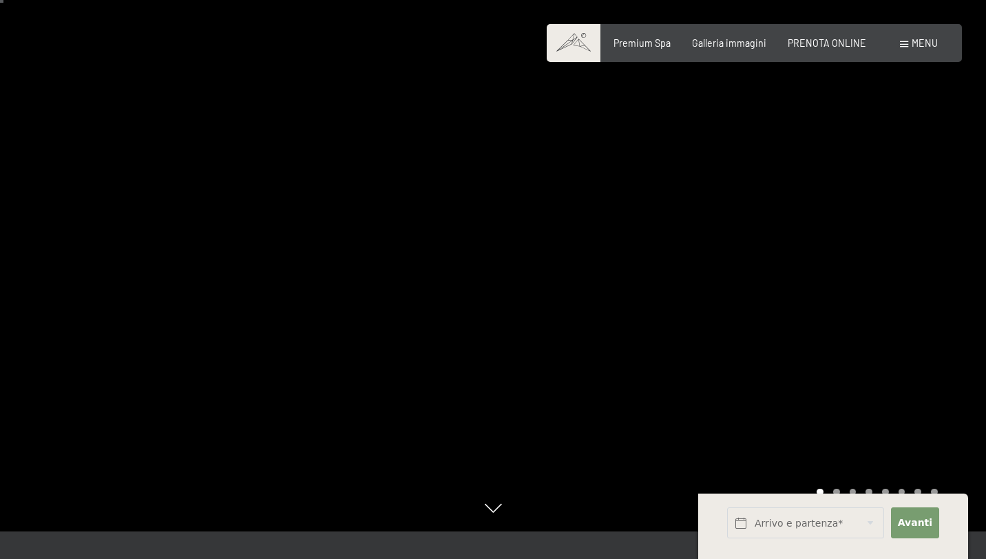
click at [931, 248] on div at bounding box center [739, 251] width 493 height 559
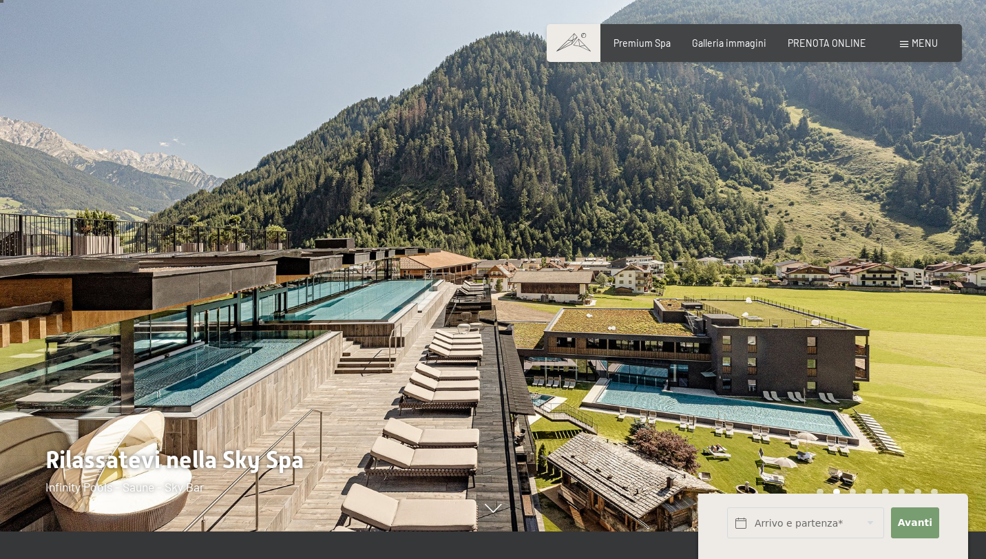
click at [952, 250] on div at bounding box center [739, 251] width 493 height 559
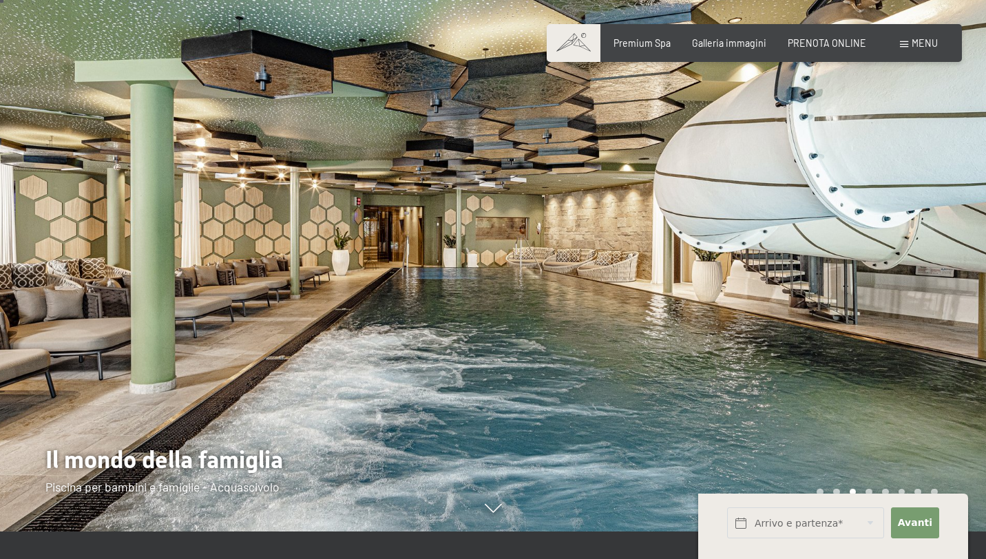
click at [952, 250] on div at bounding box center [739, 251] width 493 height 559
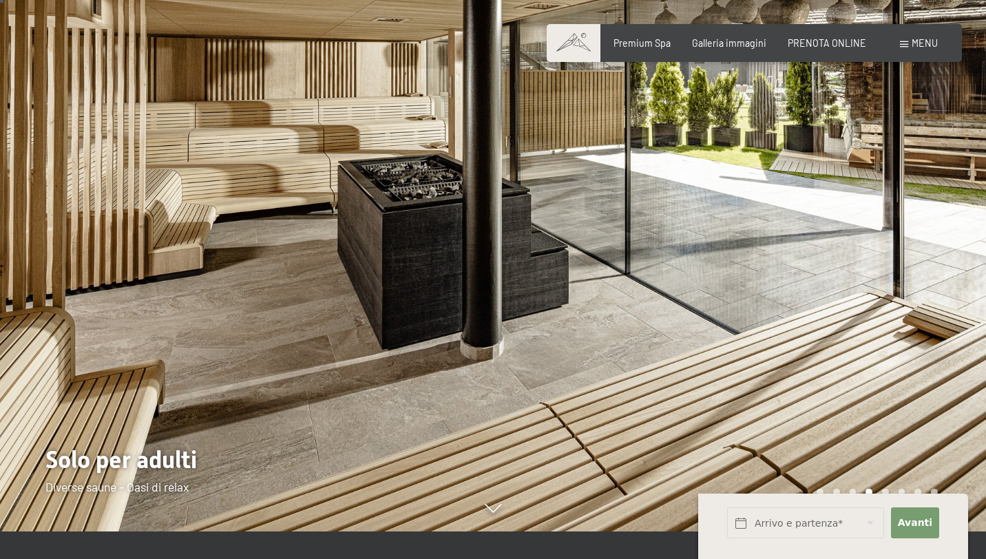
click at [952, 250] on div at bounding box center [739, 251] width 493 height 559
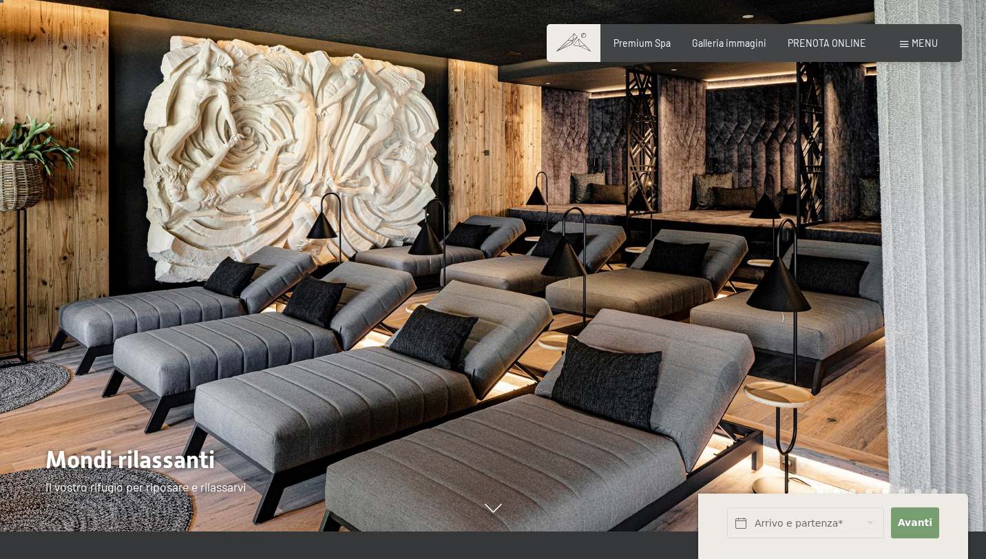
click at [956, 251] on div at bounding box center [739, 251] width 493 height 559
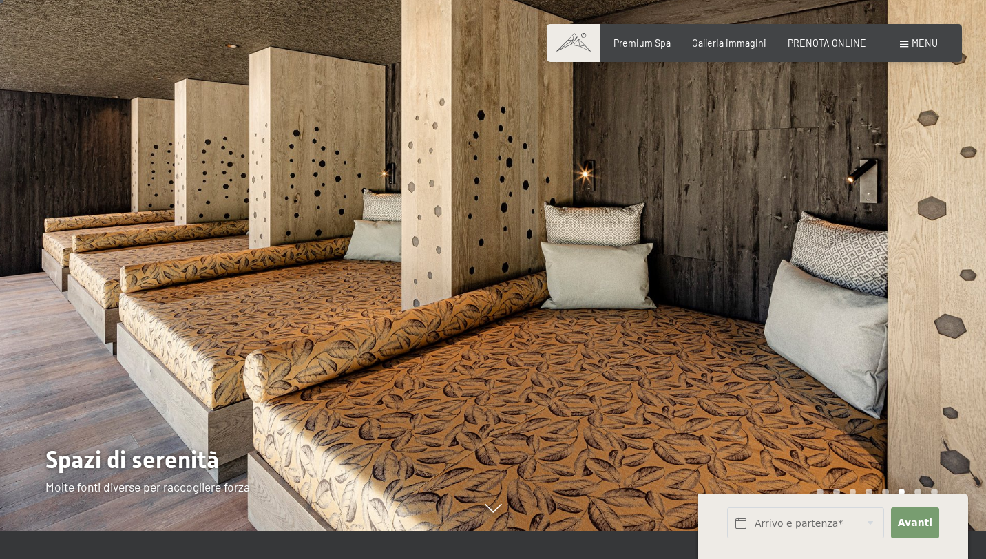
click at [956, 251] on div at bounding box center [739, 251] width 493 height 559
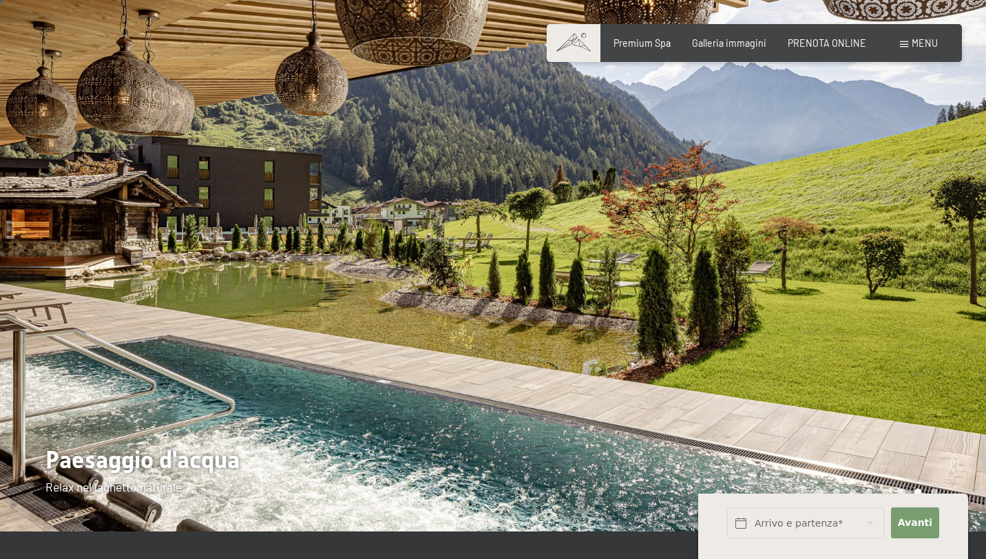
click at [956, 251] on div at bounding box center [739, 251] width 493 height 559
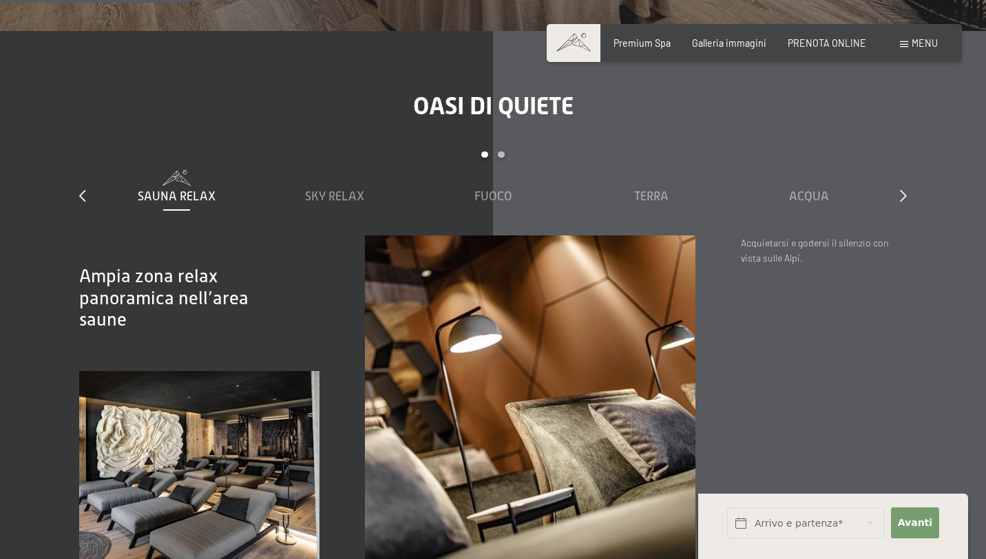
scroll to position [1669, 0]
